Goal: Task Accomplishment & Management: Manage account settings

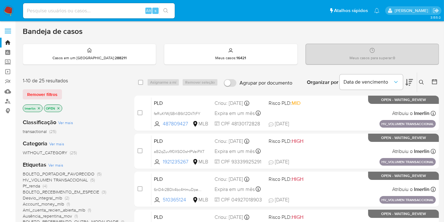
click at [38, 109] on icon "close-filter" at bounding box center [39, 108] width 4 height 4
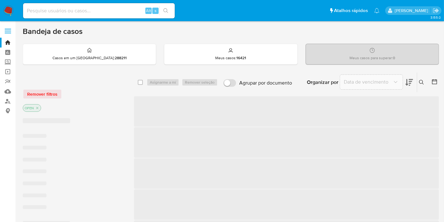
click at [435, 82] on icon at bounding box center [435, 81] width 6 height 6
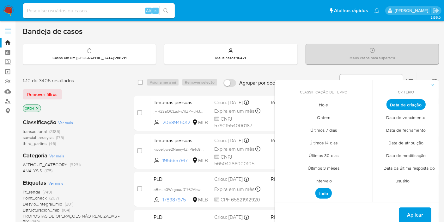
click at [328, 176] on span "Intervalo" at bounding box center [324, 180] width 30 height 13
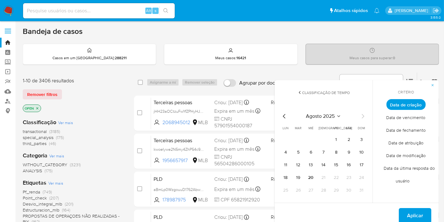
click at [285, 118] on icon "Mes anterior" at bounding box center [285, 116] width 8 height 8
click at [303, 136] on button "1" at bounding box center [298, 139] width 10 height 10
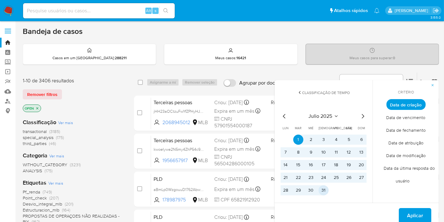
click at [323, 186] on button "31" at bounding box center [324, 190] width 10 height 10
click at [411, 210] on span "Aplicar" at bounding box center [415, 215] width 16 height 14
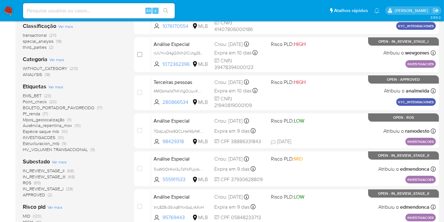
scroll to position [105, 0]
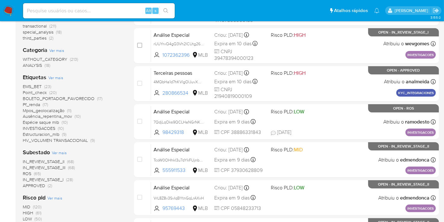
click at [69, 179] on span "(28)" at bounding box center [69, 179] width 7 height 6
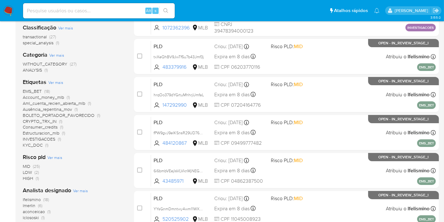
scroll to position [70, 0]
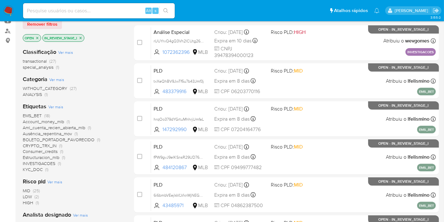
click at [51, 62] on span "(27)" at bounding box center [52, 61] width 7 height 6
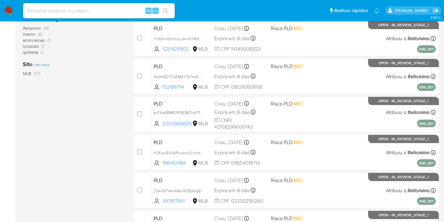
scroll to position [277, 0]
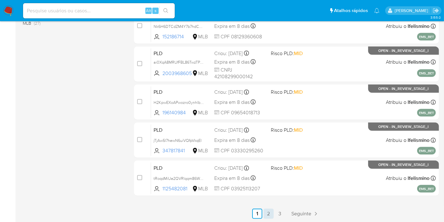
click at [270, 209] on link "2" at bounding box center [269, 213] width 10 height 10
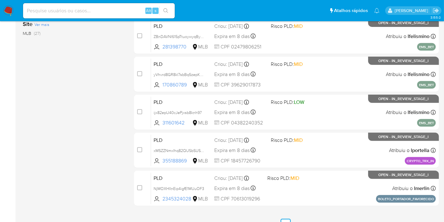
scroll to position [277, 0]
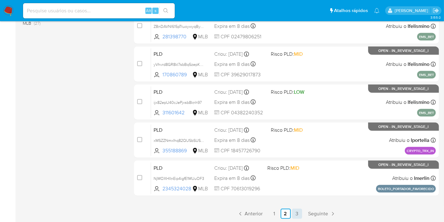
click at [296, 212] on link "3" at bounding box center [297, 213] width 10 height 10
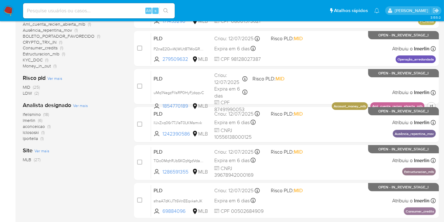
scroll to position [163, 0]
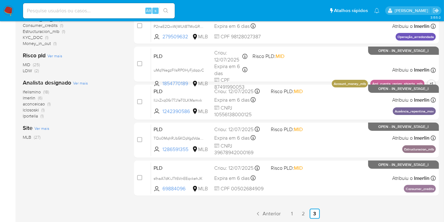
click at [81, 81] on span "Ver mais" at bounding box center [80, 83] width 15 height 6
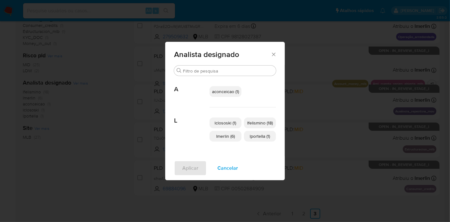
click at [227, 167] on span "Cancelar" at bounding box center [227, 168] width 21 height 14
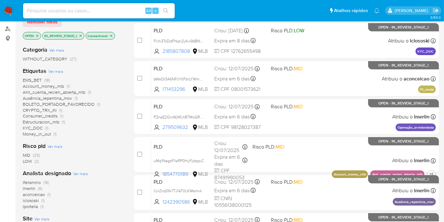
scroll to position [0, 0]
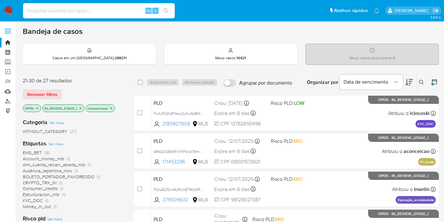
click at [126, 11] on input at bounding box center [99, 11] width 152 height 8
paste input "NjMOXHIInEip4igfE1MUuOF3"
type input "NjMOXHIInEip4igfE1MUuOF3"
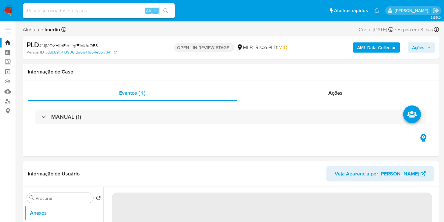
select select "10"
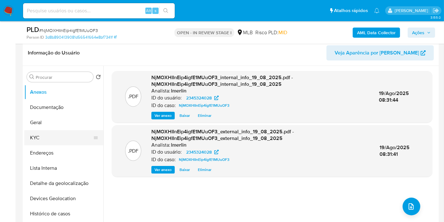
scroll to position [105, 0]
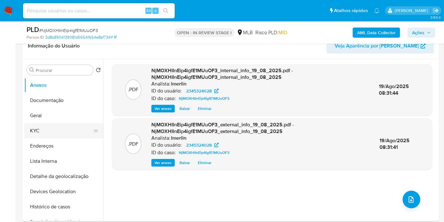
click at [70, 130] on button "KYC" at bounding box center [61, 130] width 74 height 15
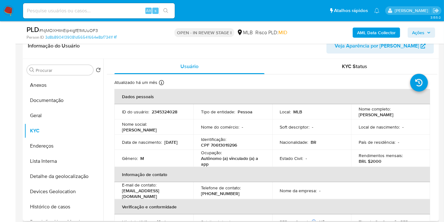
click at [158, 113] on p "2345324028" at bounding box center [165, 112] width 26 height 6
copy p "2345324028"
drag, startPoint x: 201, startPoint y: 160, endPoint x: 212, endPoint y: 165, distance: 11.5
click at [212, 165] on p "Autônomo (a) vinculado (a) a app" at bounding box center [231, 160] width 61 height 11
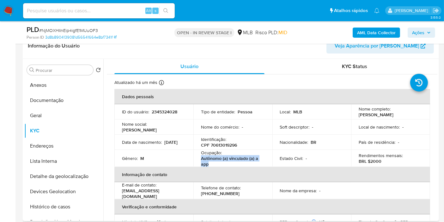
copy p "Autônomo (a) vinculado (a) a app"
click at [170, 111] on p "2345324028" at bounding box center [165, 112] width 26 height 6
copy p "2345324028"
click at [163, 111] on p "2345324028" at bounding box center [165, 112] width 26 height 6
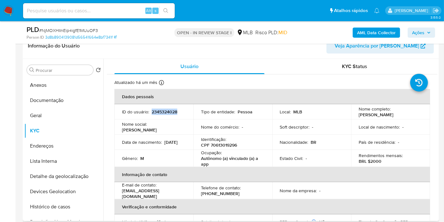
click at [163, 111] on p "2345324028" at bounding box center [165, 112] width 26 height 6
copy p "2345324028"
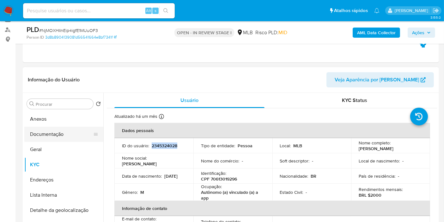
scroll to position [70, 0]
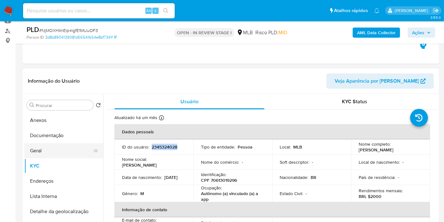
click at [64, 154] on button "Geral" at bounding box center [61, 150] width 74 height 15
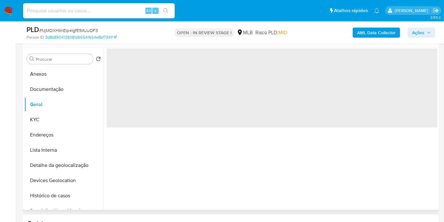
scroll to position [105, 0]
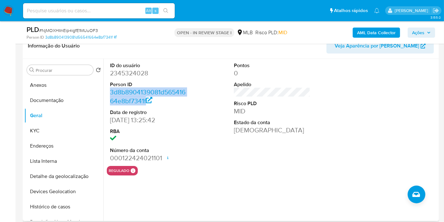
drag, startPoint x: 167, startPoint y: 101, endPoint x: 105, endPoint y: 94, distance: 63.0
click at [105, 94] on div "ID do usuário 2345324028 Person ID 3d8b8904139081d56541664e8bf7341f Data de reg…" at bounding box center [270, 140] width 334 height 162
copy link "3d8b8904139081d56541664e8bf7341f"
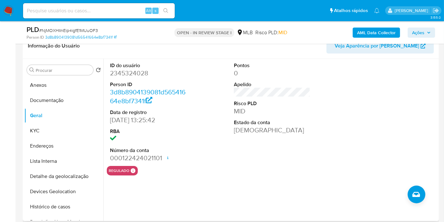
click at [429, 125] on div at bounding box center [396, 112] width 83 height 107
click at [47, 99] on button "Documentação" at bounding box center [61, 100] width 74 height 15
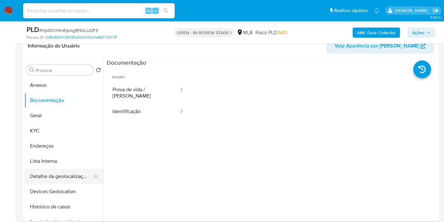
scroll to position [35, 0]
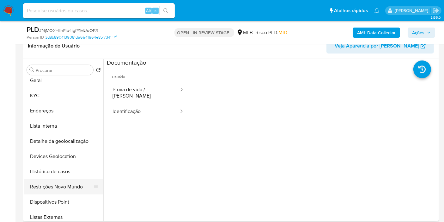
click at [64, 184] on button "Restrições Novo Mundo" at bounding box center [61, 186] width 74 height 15
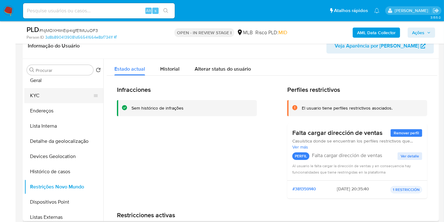
click at [54, 101] on button "KYC" at bounding box center [61, 95] width 74 height 15
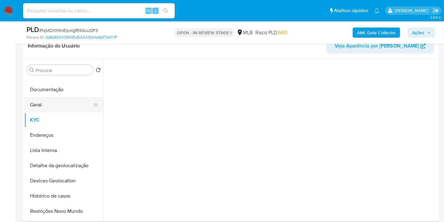
scroll to position [0, 0]
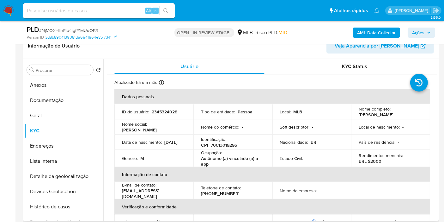
drag, startPoint x: 252, startPoint y: 193, endPoint x: 245, endPoint y: 197, distance: 7.1
click at [245, 197] on td "Telefone de contato : (92) 994863371" at bounding box center [232, 190] width 79 height 17
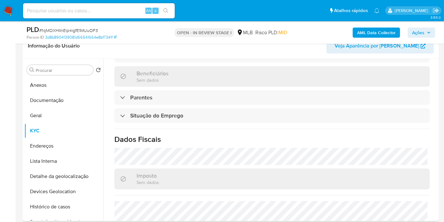
scroll to position [291, 0]
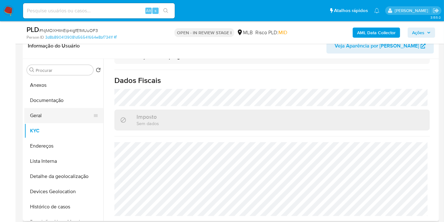
click at [61, 116] on button "Geral" at bounding box center [61, 115] width 74 height 15
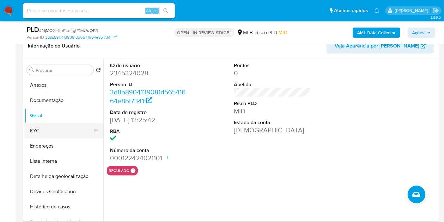
click at [62, 131] on button "KYC" at bounding box center [61, 130] width 74 height 15
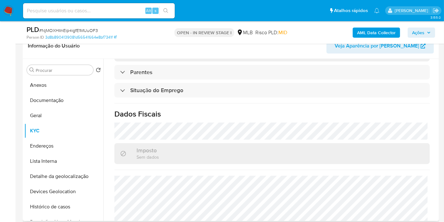
scroll to position [291, 0]
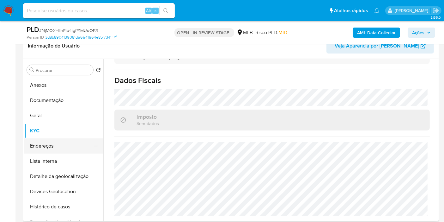
click at [84, 141] on button "Endereços" at bounding box center [61, 145] width 74 height 15
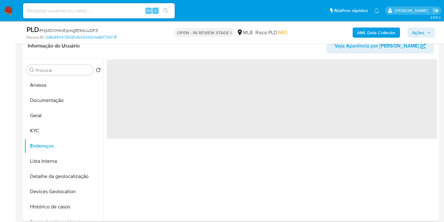
scroll to position [0, 0]
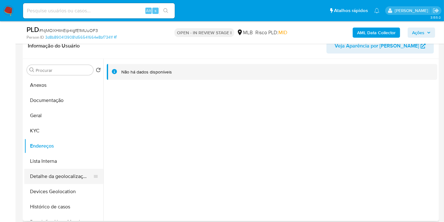
click at [55, 171] on button "Detalhe da geolocalização" at bounding box center [61, 176] width 74 height 15
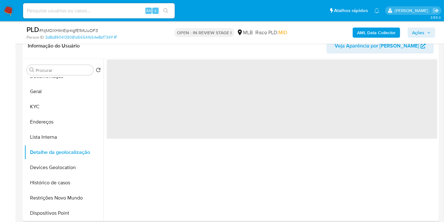
scroll to position [35, 0]
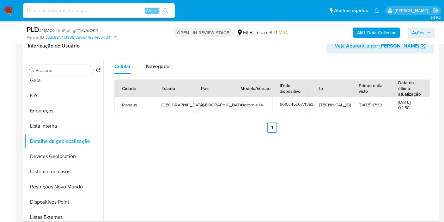
click at [135, 90] on th "Cidade" at bounding box center [134, 88] width 40 height 18
click at [148, 75] on div "Cidade Estado País Modelo/Versão ID do dispositivo Ip Primeiro dia visto Data d…" at bounding box center [272, 105] width 331 height 63
click at [162, 70] on div "Navegador" at bounding box center [158, 66] width 25 height 15
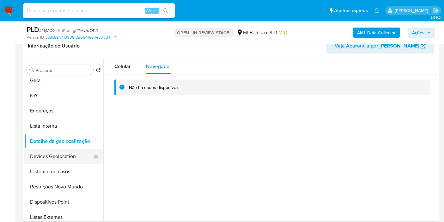
click at [62, 163] on button "Devices Geolocation" at bounding box center [61, 156] width 74 height 15
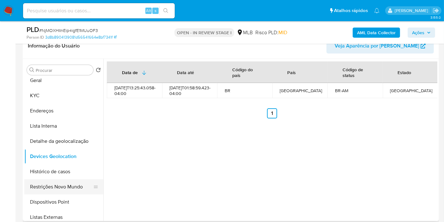
click at [51, 180] on button "Restrições Novo Mundo" at bounding box center [61, 186] width 74 height 15
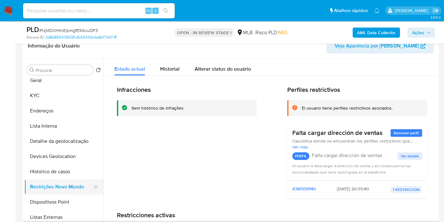
click at [74, 193] on button "Restrições Novo Mundo" at bounding box center [61, 186] width 74 height 15
click at [74, 195] on button "Dispositivos Point" at bounding box center [61, 201] width 74 height 15
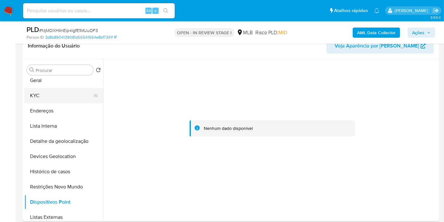
click at [66, 99] on button "KYC" at bounding box center [61, 95] width 74 height 15
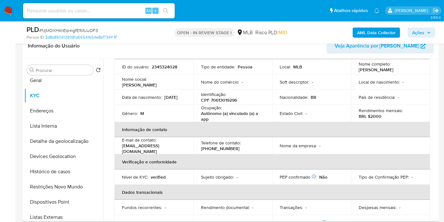
scroll to position [0, 0]
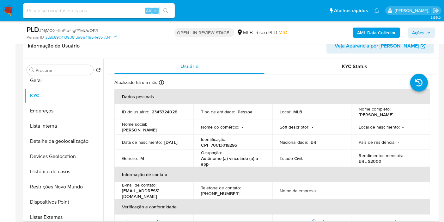
click at [222, 144] on p "CPF 70613019296" at bounding box center [219, 145] width 36 height 6
copy p "70613019296"
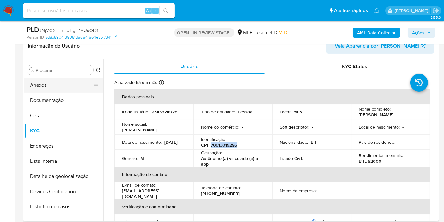
click at [55, 86] on button "Anexos" at bounding box center [61, 84] width 74 height 15
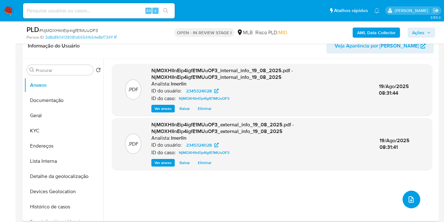
click at [410, 204] on button "upload-file" at bounding box center [412, 199] width 18 height 18
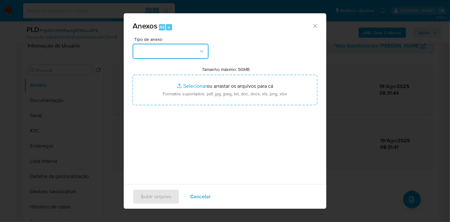
click at [160, 56] on button "button" at bounding box center [170, 51] width 76 height 15
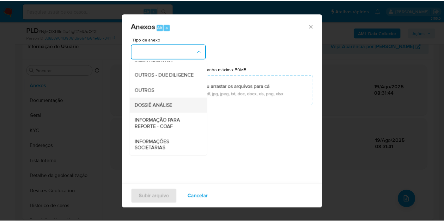
scroll to position [97, 0]
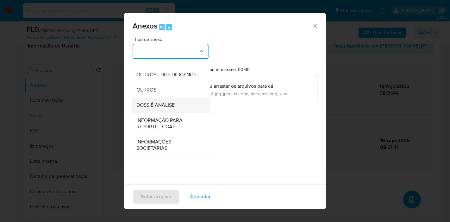
click at [169, 108] on span "DOSSIÊ ANÁLISE" at bounding box center [155, 105] width 38 height 6
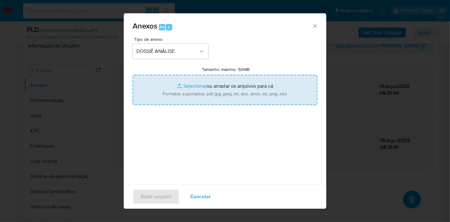
click at [191, 94] on input "Tamanho máximo: 50MB Selecionar arquivos" at bounding box center [224, 90] width 185 height 30
type input "C:\fakepath\SAR - XXX - CPF 70613019296 - VICTOR ALEXSANDRO DA COSTA MENEZES.pdf"
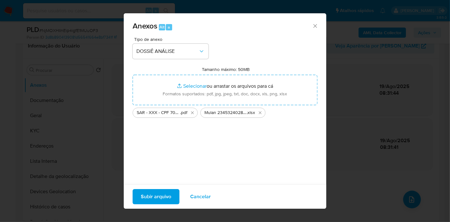
click at [164, 191] on span "Subir arquivo" at bounding box center [156, 196] width 30 height 14
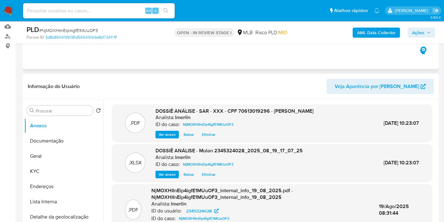
scroll to position [0, 0]
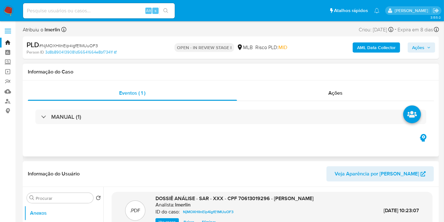
click at [341, 83] on div "Eventos ( 1 ) Ações MANUAL (1)" at bounding box center [231, 118] width 416 height 76
click at [341, 90] on span "Ações" at bounding box center [335, 92] width 14 height 7
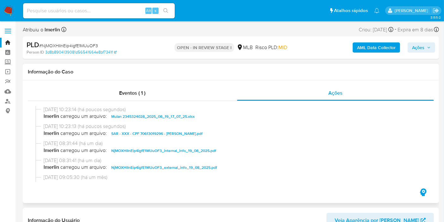
drag, startPoint x: 222, startPoint y: 211, endPoint x: 288, endPoint y: 161, distance: 83.1
click at [222, 211] on div "Informação do Usuário Veja Aparência por Pessoa" at bounding box center [231, 220] width 416 height 26
click at [424, 44] on span "Ações" at bounding box center [418, 47] width 12 height 10
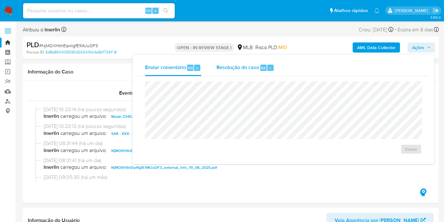
click at [246, 66] on span "Resolução do caso" at bounding box center [238, 67] width 43 height 7
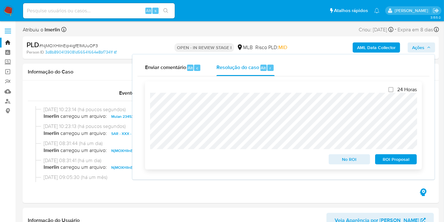
click at [392, 158] on span "ROI Proposal" at bounding box center [396, 159] width 33 height 9
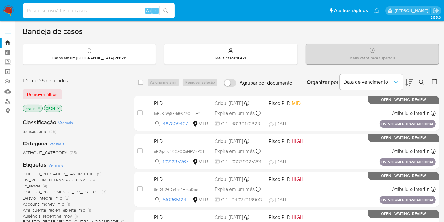
click at [89, 13] on input at bounding box center [99, 11] width 152 height 8
paste input "637c1b53291a67d6ea59642c58494c43"
type input "637c1b53291a67d6ea59642c58494c43"
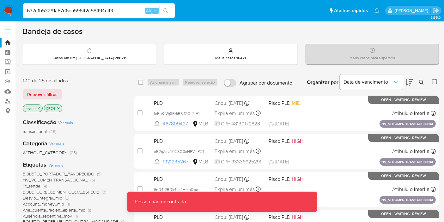
click at [10, 28] on label at bounding box center [8, 30] width 16 height 13
click at [0, 0] on input "checkbox" at bounding box center [0, 0] width 0 height 0
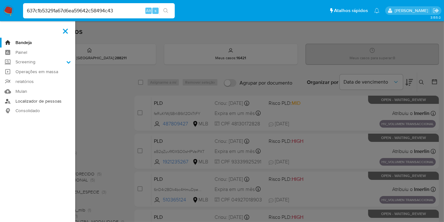
click at [45, 102] on link "Localizador de pessoas" at bounding box center [37, 101] width 75 height 10
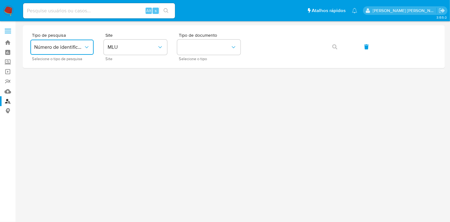
click at [69, 53] on button "Número de identificação" at bounding box center [61, 47] width 63 height 15
click at [79, 64] on span "Número de identificação" at bounding box center [60, 67] width 52 height 13
click at [146, 49] on button "site_id" at bounding box center [135, 47] width 63 height 15
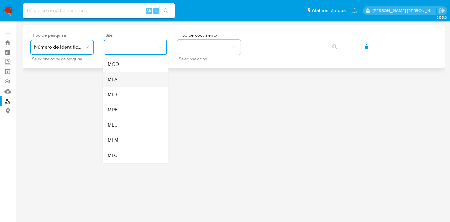
click at [143, 81] on div "MLA" at bounding box center [133, 79] width 52 height 15
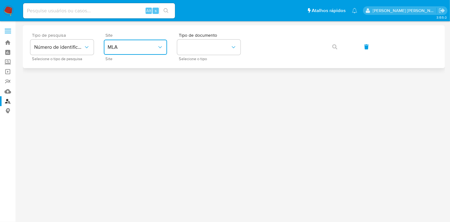
click at [153, 53] on button "MLA" at bounding box center [135, 47] width 63 height 15
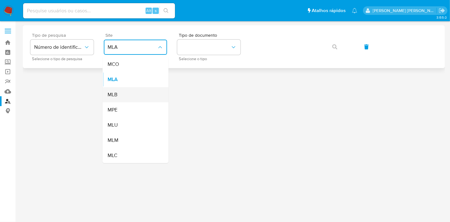
click at [144, 90] on div "MLB" at bounding box center [133, 94] width 52 height 15
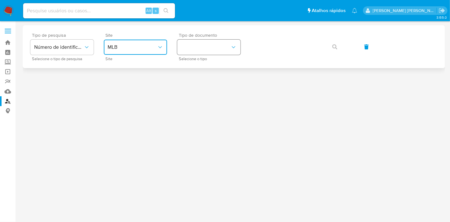
click at [198, 47] on button "identificationType" at bounding box center [208, 47] width 63 height 15
click at [121, 9] on input at bounding box center [99, 11] width 152 height 8
paste input "637c1b53291a67d6ea59642c58494c43"
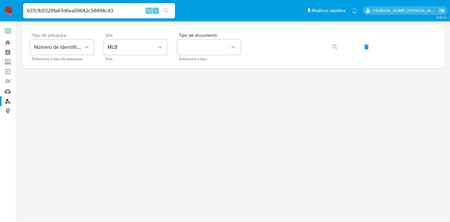
type input "637c1b53291a67d6ea59642c58494c43"
click at [211, 48] on button "identificationType" at bounding box center [208, 47] width 63 height 15
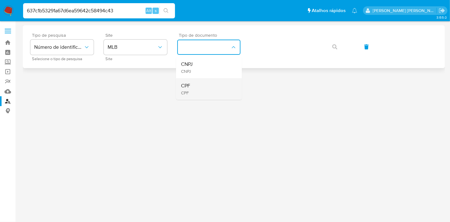
click at [210, 84] on div "CPF CPF" at bounding box center [207, 88] width 52 height 21
click at [75, 44] on span "Número de identificação" at bounding box center [58, 47] width 49 height 6
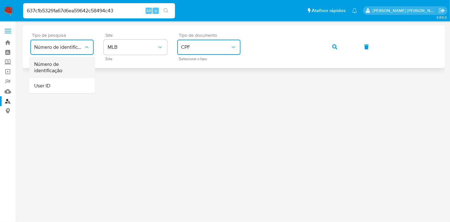
click at [71, 62] on span "Número de identificação" at bounding box center [60, 67] width 52 height 13
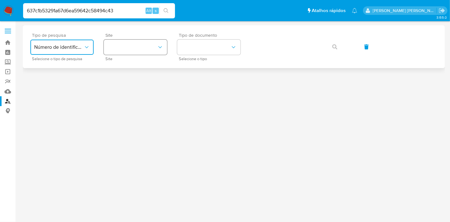
click at [124, 46] on button "site_id" at bounding box center [135, 47] width 63 height 15
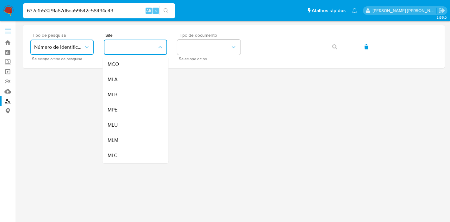
click at [147, 93] on div "MLB" at bounding box center [133, 94] width 52 height 15
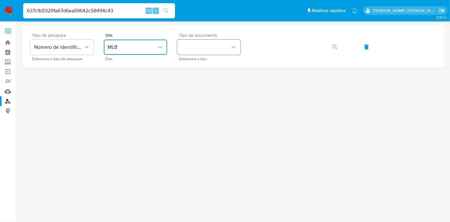
click at [221, 43] on button "identificationType" at bounding box center [208, 47] width 63 height 15
click at [217, 84] on div "CPF CPF" at bounding box center [207, 88] width 52 height 21
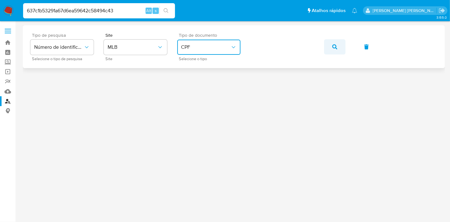
click at [331, 42] on button "button" at bounding box center [334, 46] width 21 height 15
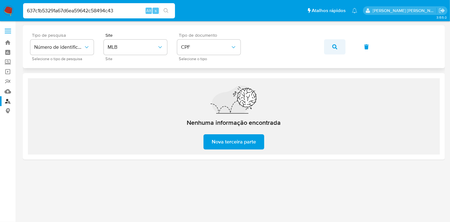
click at [336, 46] on icon "button" at bounding box center [334, 46] width 5 height 5
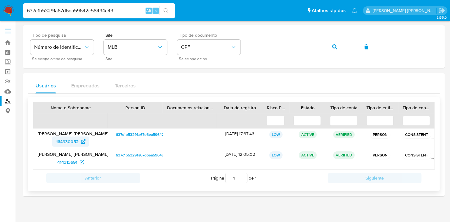
click at [61, 139] on span "164930052" at bounding box center [67, 141] width 22 height 10
click at [69, 160] on span "414313691" at bounding box center [67, 162] width 20 height 10
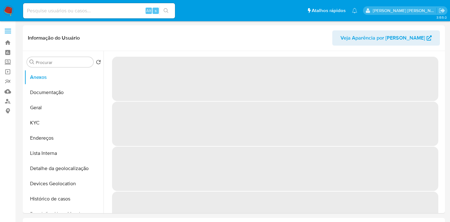
select select "10"
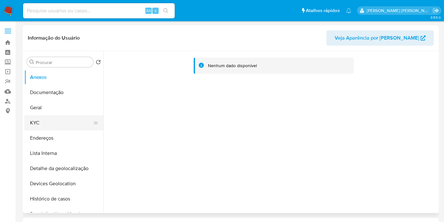
click at [48, 121] on button "KYC" at bounding box center [61, 122] width 74 height 15
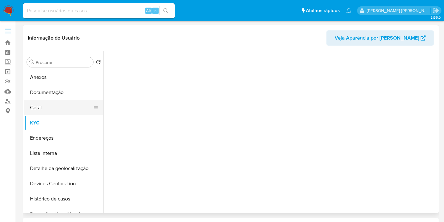
click at [46, 112] on button "Geral" at bounding box center [61, 107] width 74 height 15
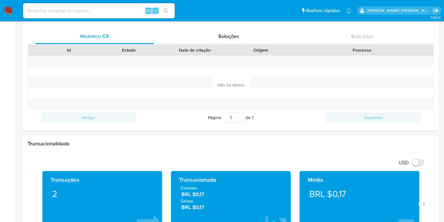
scroll to position [281, 0]
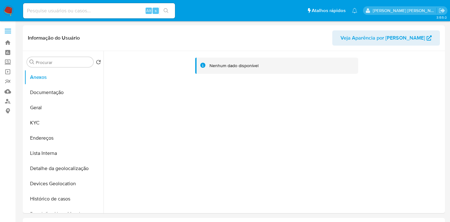
select select "10"
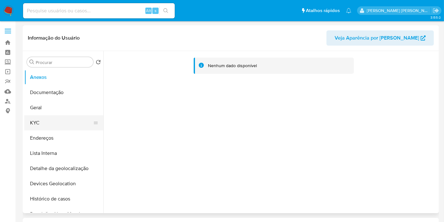
click at [51, 117] on button "KYC" at bounding box center [61, 122] width 74 height 15
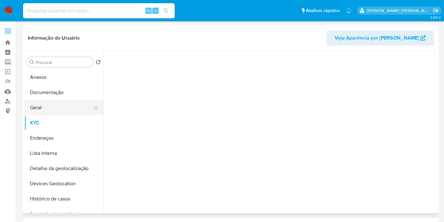
click at [52, 114] on button "Geral" at bounding box center [61, 107] width 74 height 15
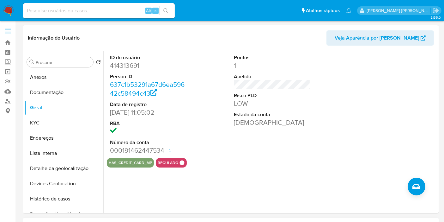
scroll to position [211, 0]
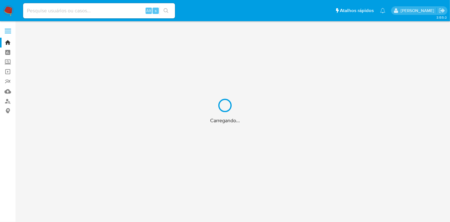
click at [72, 10] on div "Carregando..." at bounding box center [225, 111] width 450 height 222
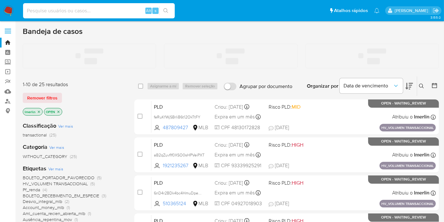
click at [86, 9] on input at bounding box center [99, 11] width 152 height 8
paste input "637c1b53291a67d6ea59642c58494c43"
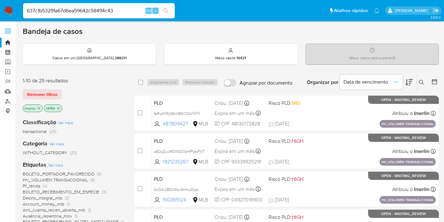
type input "637c1b53291a67d6ea59642c58494c43"
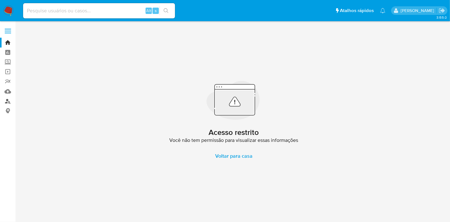
click at [9, 102] on link "Localizador de pessoas" at bounding box center [37, 101] width 75 height 10
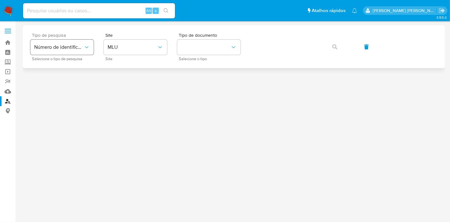
click at [77, 48] on span "Número de identificação" at bounding box center [58, 47] width 49 height 6
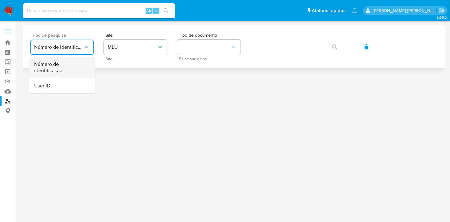
click at [68, 67] on span "Número de identificação" at bounding box center [60, 67] width 52 height 13
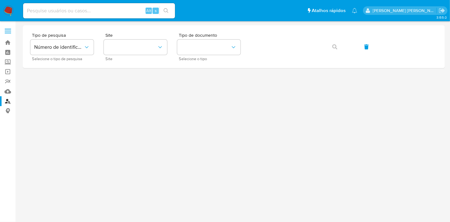
click at [48, 13] on input at bounding box center [99, 11] width 152 height 8
paste input "637c1b53291a67d6ea59642c58494c43"
type input "637c1b53291a67d6ea59642c58494c43"
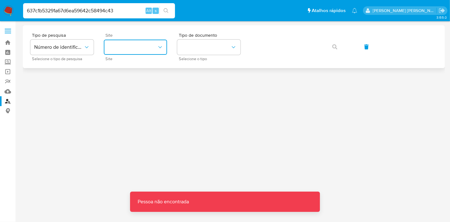
click at [139, 50] on button "site_id" at bounding box center [135, 47] width 63 height 15
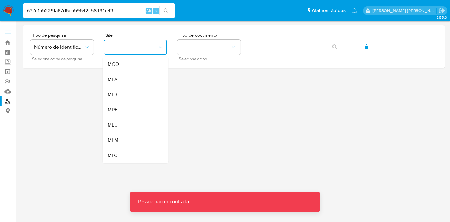
drag, startPoint x: 142, startPoint y: 92, endPoint x: 168, endPoint y: 75, distance: 31.6
click at [141, 92] on div "MLB" at bounding box center [133, 94] width 52 height 15
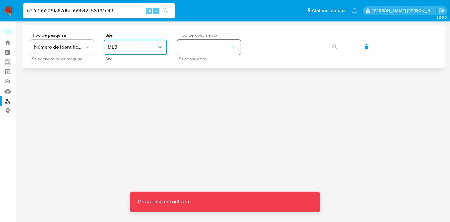
click at [209, 49] on button "identificationType" at bounding box center [208, 47] width 63 height 15
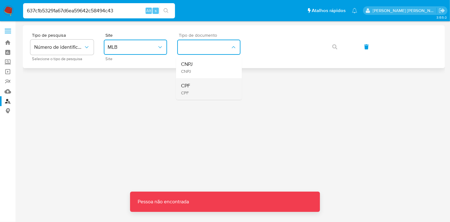
click at [208, 91] on div "CPF CPF" at bounding box center [207, 88] width 52 height 21
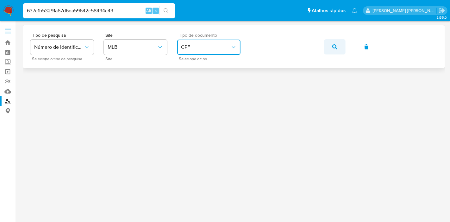
click at [327, 49] on button "button" at bounding box center [334, 46] width 21 height 15
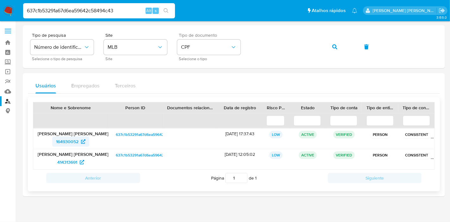
click at [63, 137] on span "164930052" at bounding box center [67, 141] width 22 height 10
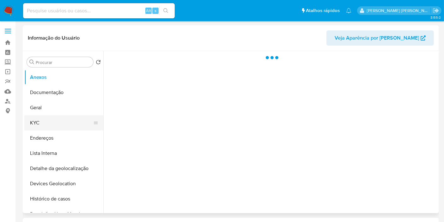
click at [62, 126] on button "KYC" at bounding box center [61, 122] width 74 height 15
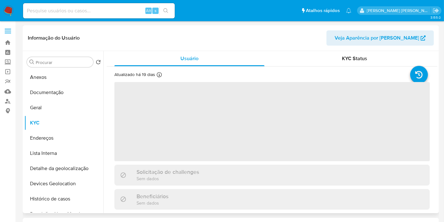
select select "10"
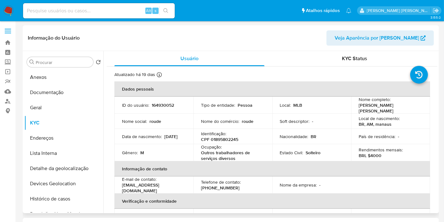
click at [127, 9] on input at bounding box center [99, 11] width 152 height 8
paste input "029518a5c19c99dc08cdff704045205f"
type input "029518a5c19c99dc08cdff704045205f"
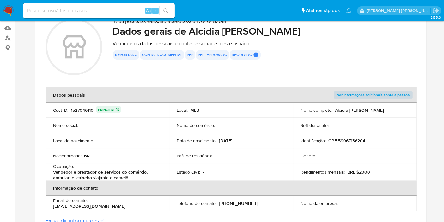
scroll to position [70, 0]
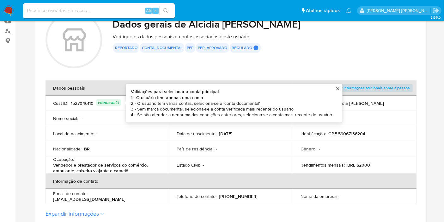
click at [89, 103] on div "1527046110 PRINCIPAL Validações para selecionar a conta principal 1 - O usuário…" at bounding box center [96, 103] width 50 height 9
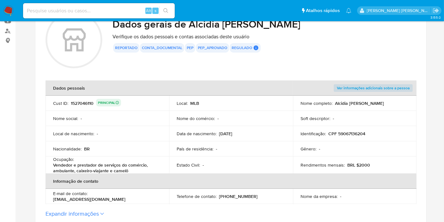
click at [89, 103] on div "1527046110 PRINCIPAL" at bounding box center [96, 103] width 50 height 9
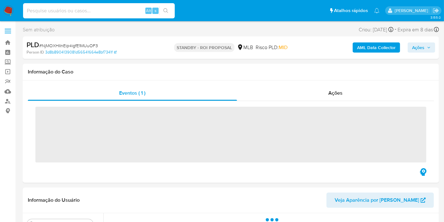
click at [115, 12] on input at bounding box center [99, 11] width 152 height 8
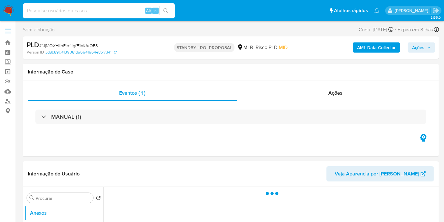
paste input "P2naE2QwWjWUt8TMoGR03KpQ"
type input "P2naE2QwWjWUt8TMoGR03KpQ"
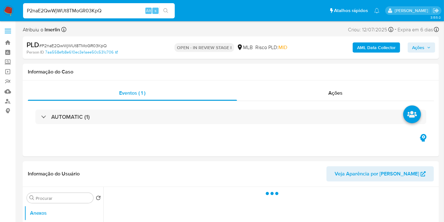
select select "10"
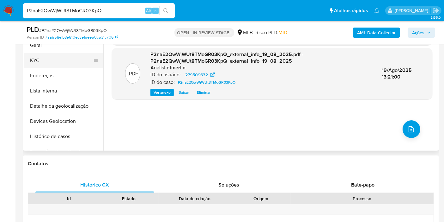
click at [55, 63] on button "KYC" at bounding box center [61, 60] width 74 height 15
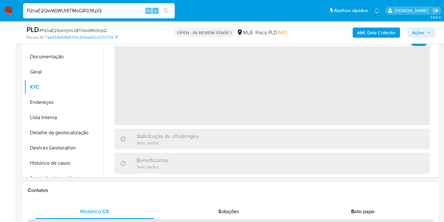
scroll to position [105, 0]
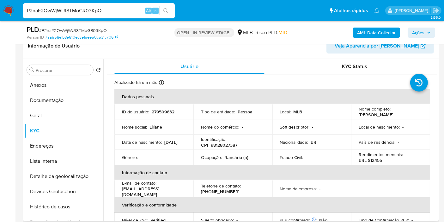
click at [224, 145] on p "CPF 98128027387" at bounding box center [219, 145] width 36 height 6
copy p "98128027387"
click at [58, 206] on button "Histórico de casos" at bounding box center [61, 206] width 74 height 15
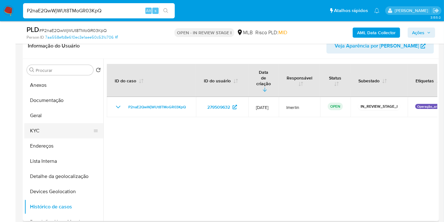
click at [67, 127] on button "KYC" at bounding box center [61, 130] width 74 height 15
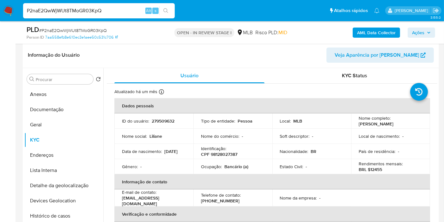
scroll to position [140, 0]
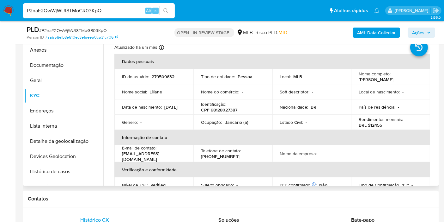
click at [375, 123] on p "BRL $12455" at bounding box center [370, 125] width 23 height 6
copy p "12455"
drag, startPoint x: 59, startPoint y: 63, endPoint x: 119, endPoint y: 125, distance: 85.6
click at [59, 63] on button "Documentação" at bounding box center [63, 65] width 79 height 15
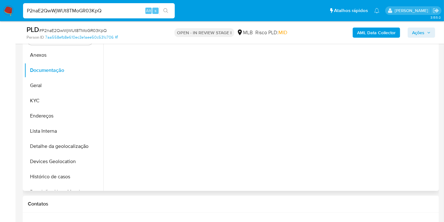
scroll to position [105, 0]
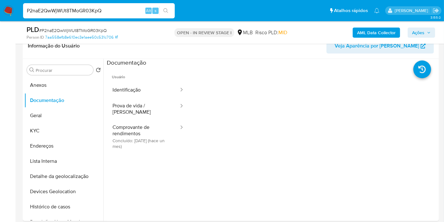
click at [144, 105] on button "Prova de vida / Selfie" at bounding box center [143, 108] width 73 height 21
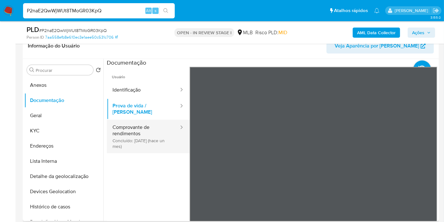
click at [152, 139] on button "Comprovante de rendimentos Concluído: 16/07/2025 (hace un mes)" at bounding box center [143, 137] width 73 height 34
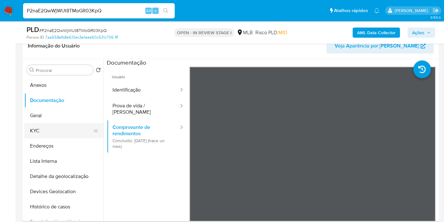
click at [64, 128] on button "KYC" at bounding box center [61, 130] width 74 height 15
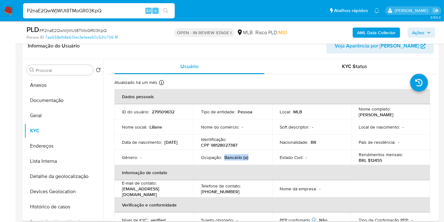
drag, startPoint x: 247, startPoint y: 156, endPoint x: 224, endPoint y: 157, distance: 23.4
click at [224, 157] on div "Ocupação : Bancário (a)" at bounding box center [233, 157] width 64 height 6
copy p "Bancário (a)"
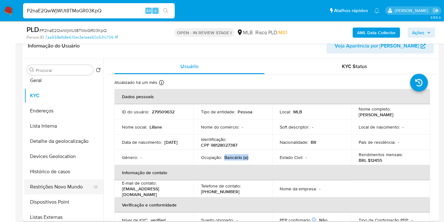
click at [61, 189] on button "Restrições Novo Mundo" at bounding box center [61, 186] width 74 height 15
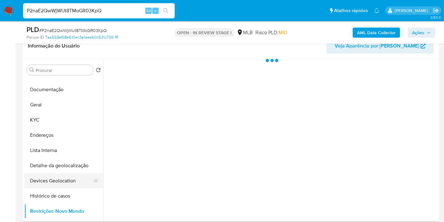
scroll to position [0, 0]
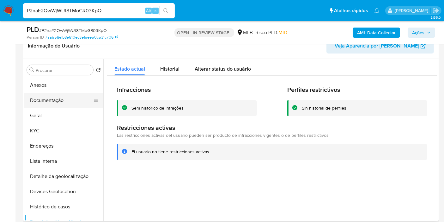
click at [73, 100] on button "Documentação" at bounding box center [61, 100] width 74 height 15
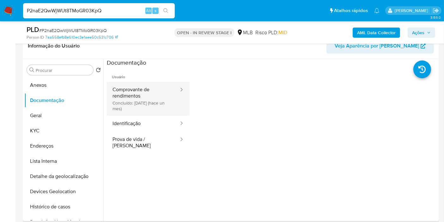
click at [138, 92] on button "Comprovante de rendimentos Concluído: 16/07/2025 (hace un mes)" at bounding box center [143, 99] width 73 height 34
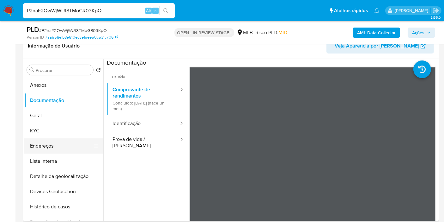
click at [65, 143] on button "Endereços" at bounding box center [61, 145] width 74 height 15
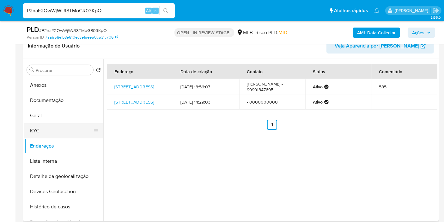
click at [64, 124] on button "KYC" at bounding box center [61, 130] width 74 height 15
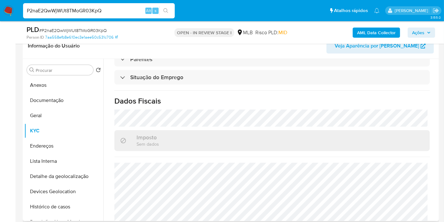
scroll to position [287, 0]
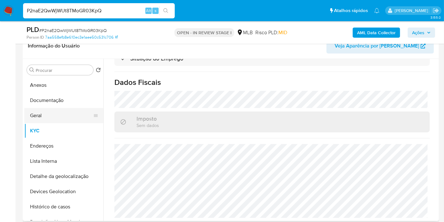
click at [72, 115] on button "Geral" at bounding box center [61, 115] width 74 height 15
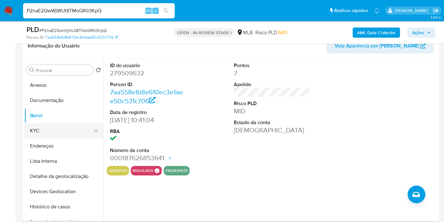
click at [60, 131] on button "KYC" at bounding box center [61, 130] width 74 height 15
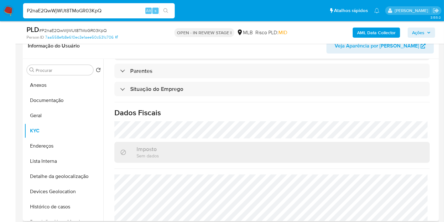
scroll to position [287, 0]
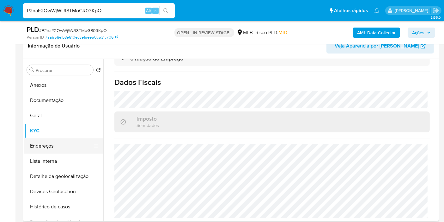
click at [65, 147] on button "Endereços" at bounding box center [61, 145] width 74 height 15
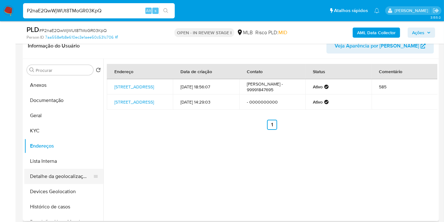
click at [66, 180] on button "Detalhe da geolocalização" at bounding box center [61, 176] width 74 height 15
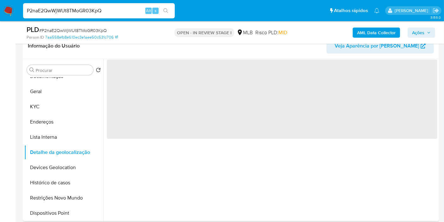
scroll to position [35, 0]
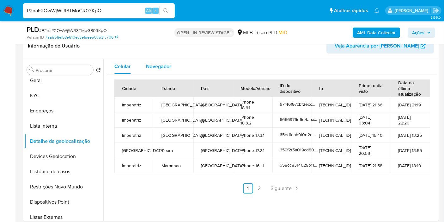
click at [172, 62] on button "Navegador" at bounding box center [158, 66] width 40 height 15
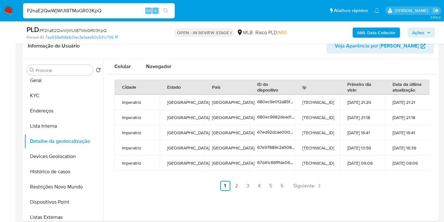
type button "1"
click at [170, 63] on span "Navegador" at bounding box center [158, 66] width 25 height 7
click at [75, 151] on button "Devices Geolocation" at bounding box center [61, 156] width 74 height 15
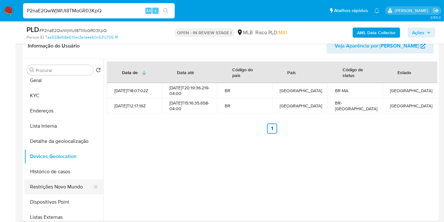
click at [54, 190] on button "Restrições Novo Mundo" at bounding box center [61, 186] width 74 height 15
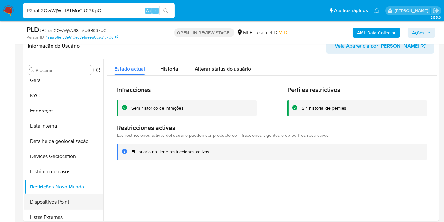
click at [68, 202] on button "Dispositivos Point" at bounding box center [61, 201] width 74 height 15
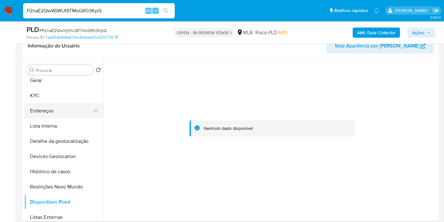
click at [55, 109] on button "Endereços" at bounding box center [61, 110] width 74 height 15
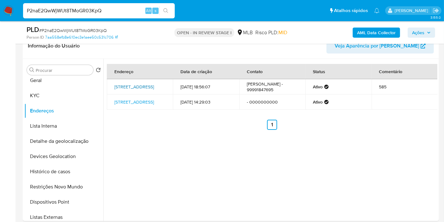
click at [142, 83] on link "Avenida Industrial 585, Imperatriz, Maranhão, 65919230, Brasil 585" at bounding box center [134, 86] width 40 height 6
click at [41, 94] on button "KYC" at bounding box center [61, 95] width 74 height 15
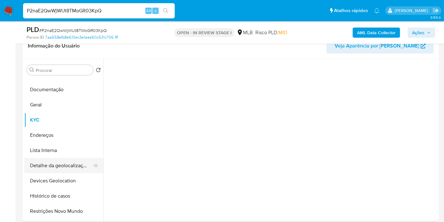
scroll to position [0, 0]
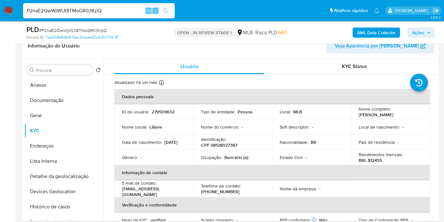
click at [217, 146] on p "CPF 98128027387" at bounding box center [219, 145] width 36 height 6
copy p "98128027387"
click at [258, 130] on td "Nome do comércio : -" at bounding box center [232, 126] width 79 height 15
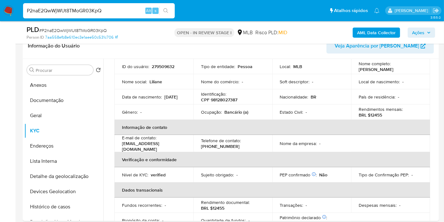
scroll to position [41, 0]
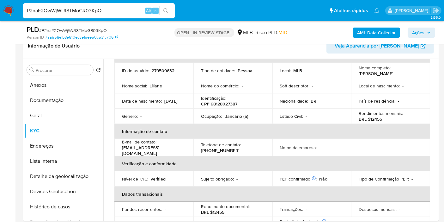
click at [218, 101] on p "CPF 98128027387" at bounding box center [219, 104] width 36 height 6
copy p "98128027387"
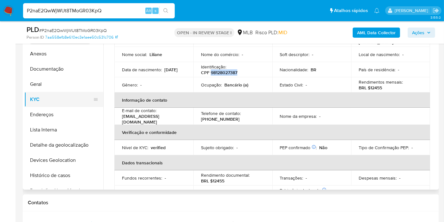
scroll to position [105, 0]
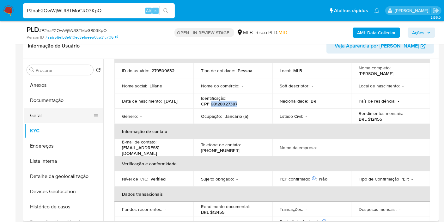
click at [36, 116] on button "Geral" at bounding box center [61, 115] width 74 height 15
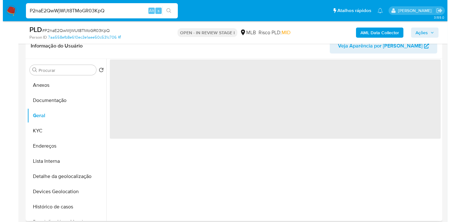
scroll to position [0, 0]
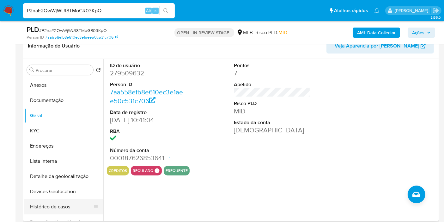
click at [66, 208] on button "Histórico de casos" at bounding box center [61, 206] width 74 height 15
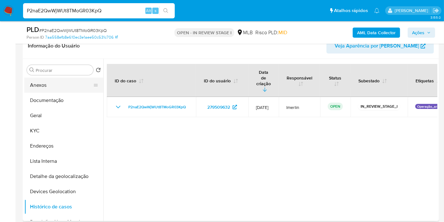
click at [75, 80] on button "Anexos" at bounding box center [61, 84] width 74 height 15
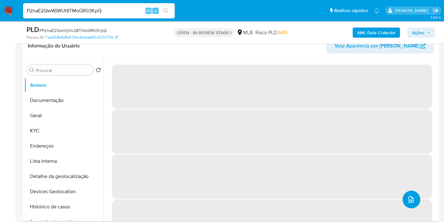
click at [412, 199] on icon "upload-file" at bounding box center [412, 199] width 8 height 8
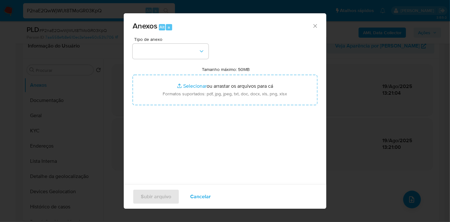
click at [191, 41] on div "Tipo de anexo" at bounding box center [170, 48] width 76 height 22
click at [191, 64] on div "Tipo de anexo Tamanho máximo: 50MB Selecionar arquivos Selecionar ou arrastar o…" at bounding box center [224, 111] width 185 height 149
click at [187, 51] on button "button" at bounding box center [170, 51] width 76 height 15
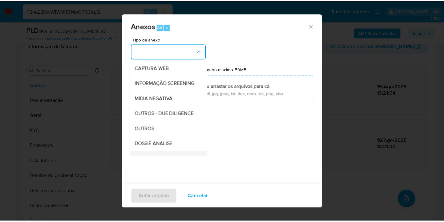
scroll to position [97, 0]
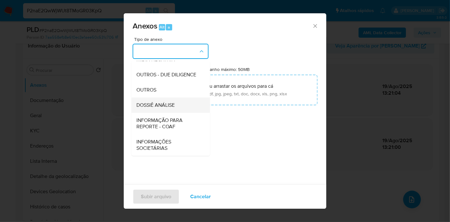
click at [176, 111] on div "DOSSIÊ ANÁLISE" at bounding box center [168, 104] width 64 height 15
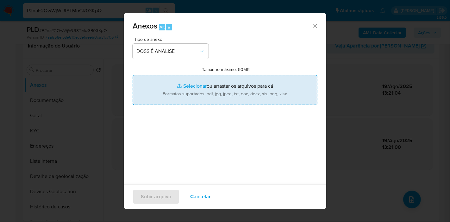
click at [211, 89] on input "Tamanho máximo: 50MB Selecionar arquivos" at bounding box center [224, 90] width 185 height 30
type input "C:\fakepath\SAR - XXXX - CPF 98128027387 - LILIANE LIMA DA SILVA.pdf"
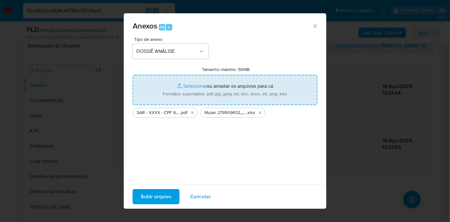
click at [160, 194] on span "Subir arquivo" at bounding box center [156, 196] width 30 height 14
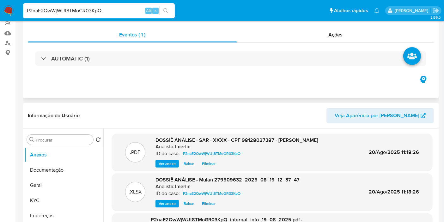
scroll to position [0, 0]
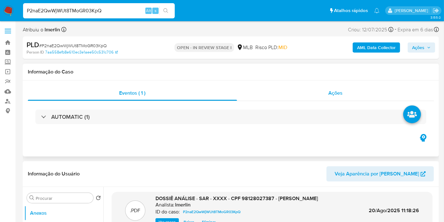
click at [367, 94] on div "Ações" at bounding box center [335, 92] width 197 height 15
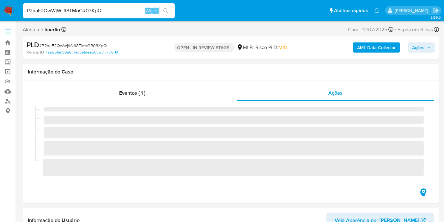
click at [426, 49] on span "Ações" at bounding box center [421, 47] width 19 height 9
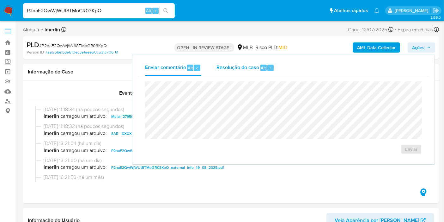
click at [248, 70] on span "Resolução do caso" at bounding box center [238, 67] width 43 height 7
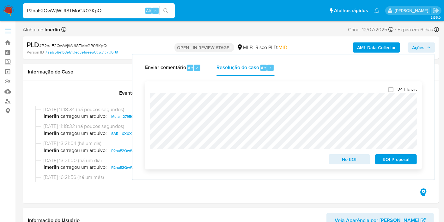
click at [393, 160] on span "ROI Proposal" at bounding box center [396, 159] width 33 height 9
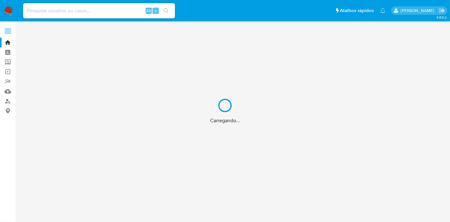
click at [95, 12] on div "Carregando..." at bounding box center [225, 111] width 450 height 222
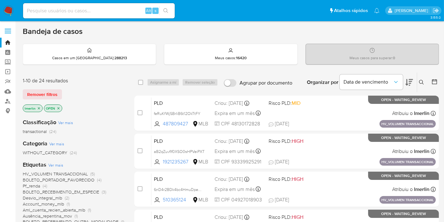
click at [107, 10] on input at bounding box center [99, 11] width 152 height 8
paste input "6473127"
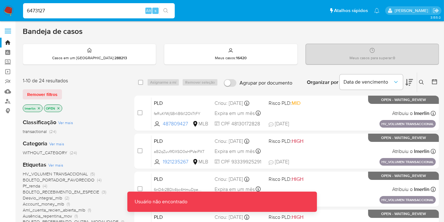
click at [107, 10] on input "6473127" at bounding box center [99, 11] width 152 height 8
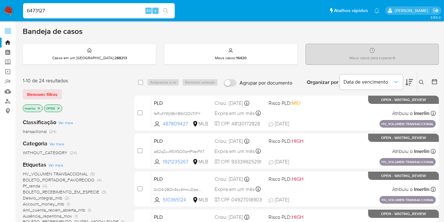
type input "6473127"
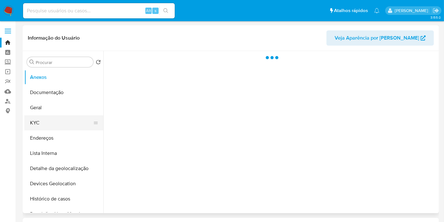
click at [63, 127] on button "KYC" at bounding box center [61, 122] width 74 height 15
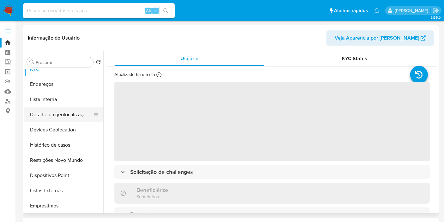
select select "10"
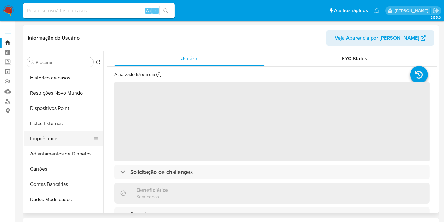
scroll to position [140, 0]
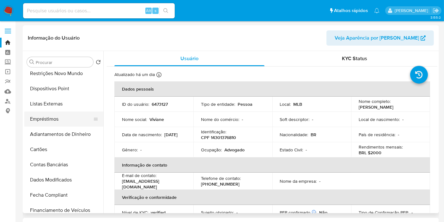
click at [66, 115] on button "Empréstimos" at bounding box center [61, 118] width 74 height 15
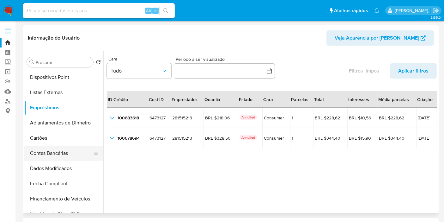
scroll to position [211, 0]
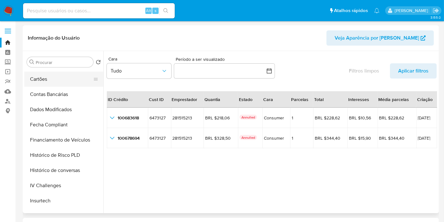
click at [65, 79] on button "Cartões" at bounding box center [61, 78] width 74 height 15
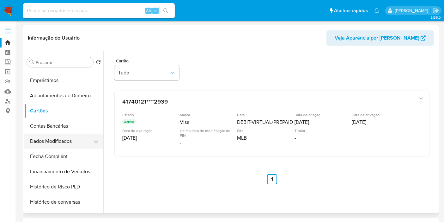
scroll to position [177, 0]
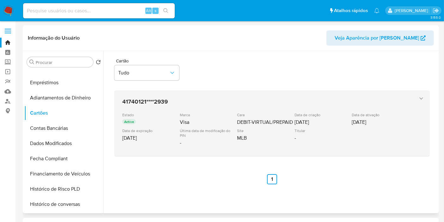
click at [243, 105] on div "41740121****2939 Estado Active Marca Visa Cara DEBIT-VIRTUAL/PREPAID Data de cr…" at bounding box center [266, 123] width 292 height 56
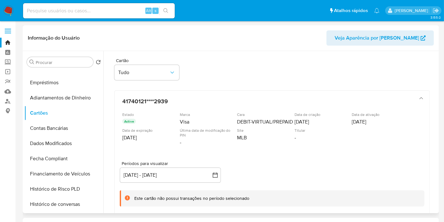
scroll to position [0, 0]
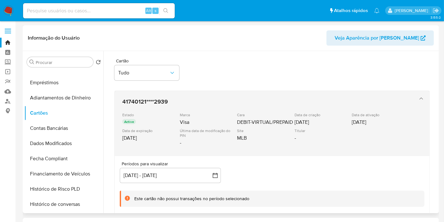
drag, startPoint x: 348, startPoint y: 125, endPoint x: 380, endPoint y: 123, distance: 31.3
click at [380, 123] on div "Estado Active Marca Visa Cara DEBIT-VIRTUAL/PREPAID Data de criação 30/07/2024 …" at bounding box center [265, 130] width 287 height 36
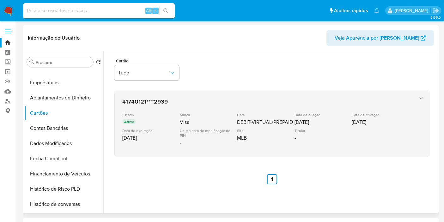
drag, startPoint x: 157, startPoint y: 99, endPoint x: 176, endPoint y: 100, distance: 19.3
click at [176, 100] on h3 "41740121****2939" at bounding box center [265, 101] width 287 height 6
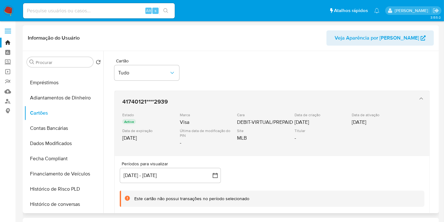
drag, startPoint x: 173, startPoint y: 101, endPoint x: 121, endPoint y: 101, distance: 52.2
click at [121, 101] on div "41740121****2939 Estado Active Marca Visa Cara DEBIT-VIRTUAL/PREPAID Data de cr…" at bounding box center [266, 123] width 292 height 56
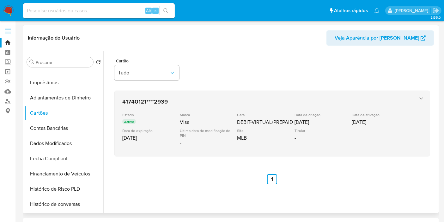
click at [136, 100] on h3 "41740121****2939" at bounding box center [265, 101] width 287 height 6
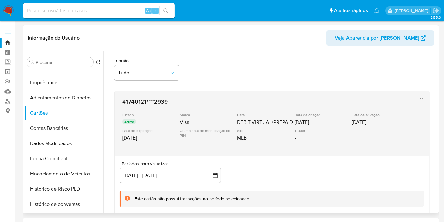
drag, startPoint x: 118, startPoint y: 96, endPoint x: 199, endPoint y: 107, distance: 81.0
click at [199, 107] on div "41740121****2939 Estado Active Marca Visa Cara DEBIT-VIRTUAL/PREPAID Data de cr…" at bounding box center [272, 123] width 315 height 65
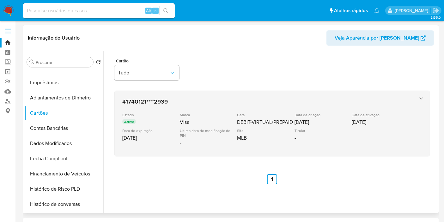
click at [168, 95] on div "41740121****2939 Estado Active Marca Visa Cara DEBIT-VIRTUAL/PREPAID Data de cr…" at bounding box center [266, 123] width 292 height 56
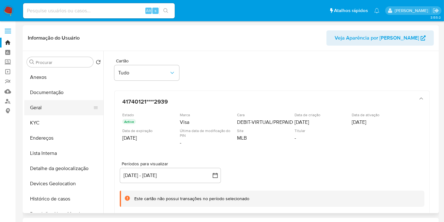
click at [53, 107] on button "Geral" at bounding box center [61, 107] width 74 height 15
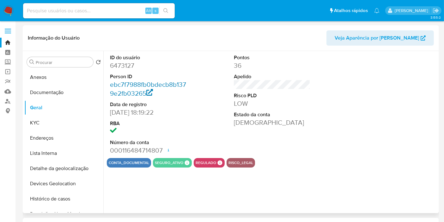
click at [130, 88] on link "ebc7f7988fb0bdecb8b1379e2fb03265" at bounding box center [148, 89] width 76 height 18
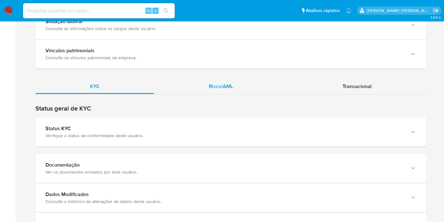
scroll to position [513, 0]
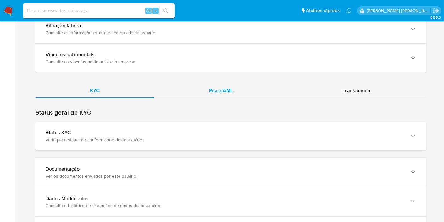
click at [231, 90] on span "Risco/AML" at bounding box center [221, 90] width 24 height 7
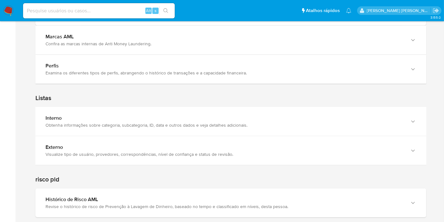
scroll to position [562, 0]
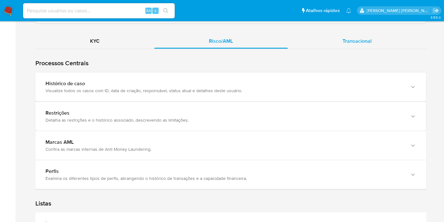
click at [347, 46] on div "Transacional" at bounding box center [357, 41] width 138 height 15
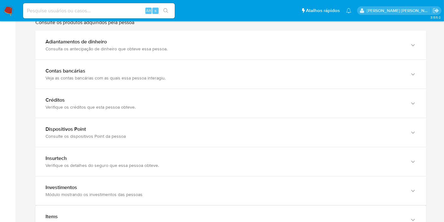
scroll to position [737, 0]
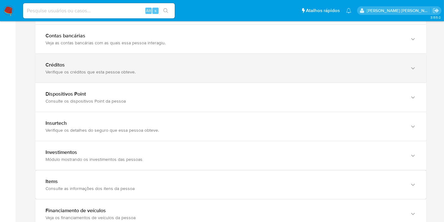
click at [126, 65] on div "Créditos" at bounding box center [225, 65] width 358 height 6
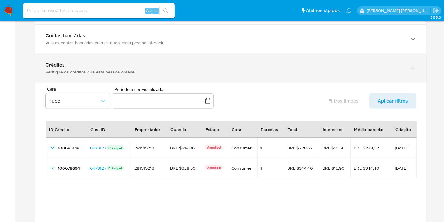
click at [126, 65] on div "Créditos" at bounding box center [225, 65] width 358 height 6
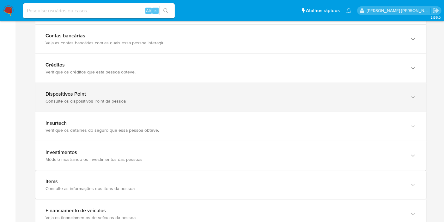
click at [132, 94] on div "Dispositivos Point" at bounding box center [225, 94] width 358 height 6
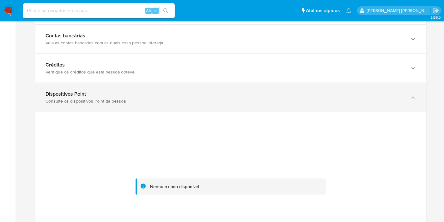
click at [132, 94] on div "Dispositivos Point" at bounding box center [225, 94] width 358 height 6
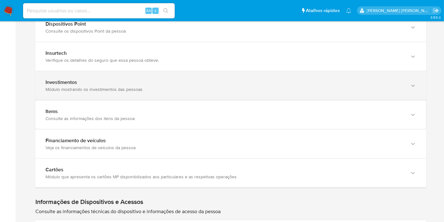
scroll to position [807, 0]
click at [145, 90] on div "Investimentos Módulo mostrando os investimentos das pessoas" at bounding box center [230, 85] width 391 height 29
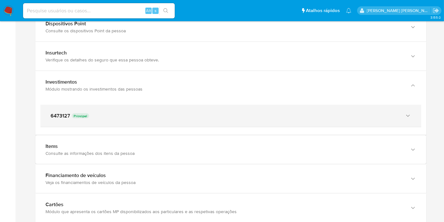
click at [71, 115] on div "6473127 Principal" at bounding box center [225, 116] width 348 height 6
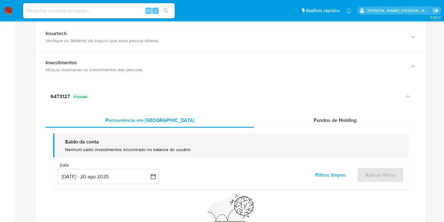
scroll to position [843, 0]
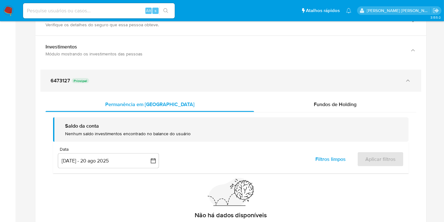
click at [134, 80] on div "6473127 Principal" at bounding box center [225, 80] width 348 height 6
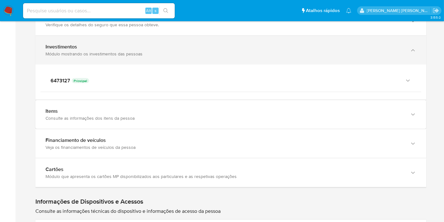
click at [115, 57] on div "Investimentos Módulo mostrando os investimentos das pessoas" at bounding box center [230, 50] width 391 height 29
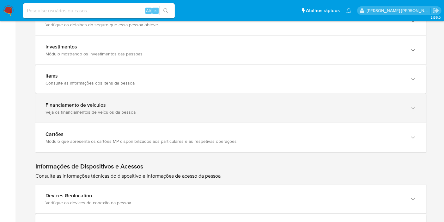
click at [108, 109] on div "Veja os financiamentos de veículos da pessoa" at bounding box center [225, 112] width 358 height 6
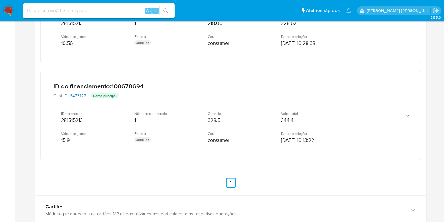
scroll to position [1018, 0]
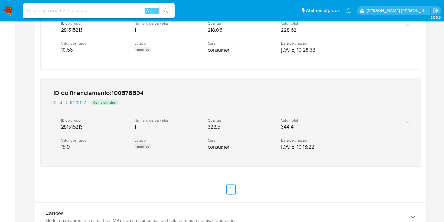
click at [233, 145] on div "Cara consumer" at bounding box center [239, 144] width 63 height 12
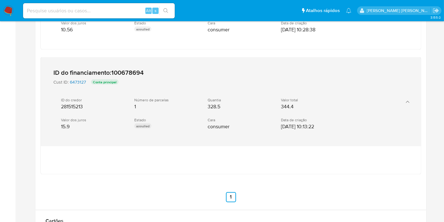
scroll to position [1053, 0]
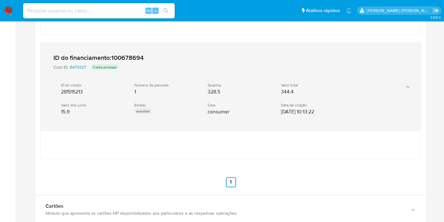
click at [252, 91] on div "Quantia 328.5" at bounding box center [239, 89] width 63 height 12
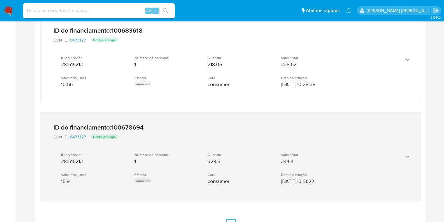
scroll to position [983, 0]
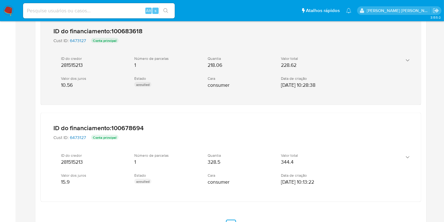
click at [214, 90] on div "ID do credor 281515213 Número de parcelas 1 Quantia 218.06 Valor total 228.62 V…" at bounding box center [224, 72] width 342 height 43
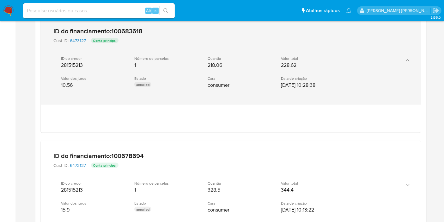
click at [214, 66] on span "218.06" at bounding box center [215, 65] width 15 height 6
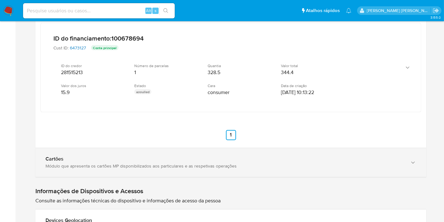
scroll to position [1089, 0]
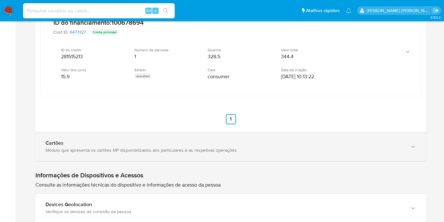
click at [157, 140] on div "Cartões" at bounding box center [225, 143] width 358 height 6
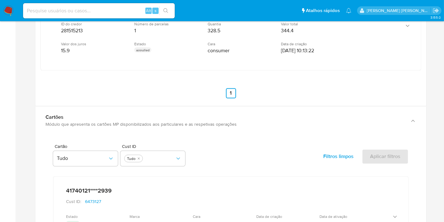
scroll to position [1159, 0]
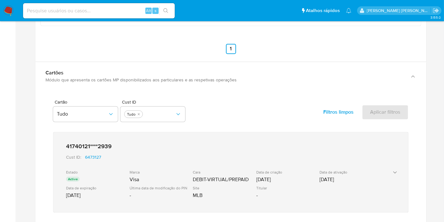
drag, startPoint x: 112, startPoint y: 144, endPoint x: 64, endPoint y: 144, distance: 48.1
click at [64, 144] on div "41740121****2939 Cust ID : 6473127 Estado Active Marca Visa Cara DEBIT-VIRTUAL/…" at bounding box center [225, 172] width 322 height 64
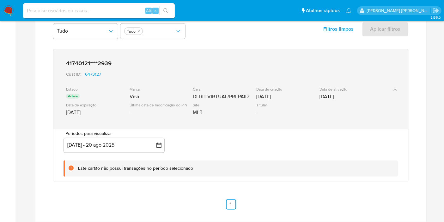
scroll to position [1264, 0]
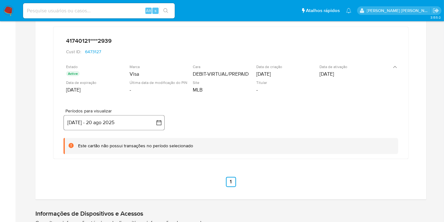
click at [157, 123] on button "[DATE] - 20 ago 2025" at bounding box center [114, 122] width 101 height 15
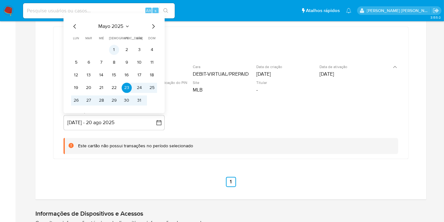
click at [111, 46] on button "1" at bounding box center [114, 50] width 10 height 10
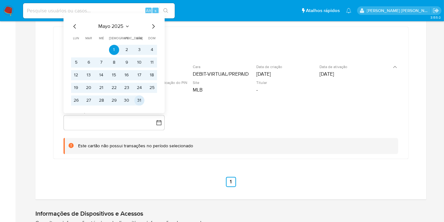
click at [139, 98] on button "31" at bounding box center [139, 100] width 10 height 10
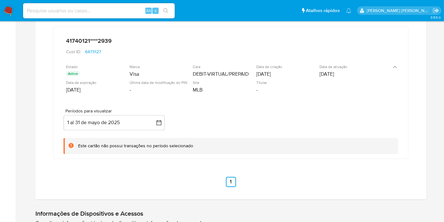
click at [125, 9] on input at bounding box center [99, 11] width 152 height 8
paste input "298939106"
type input "298939106"
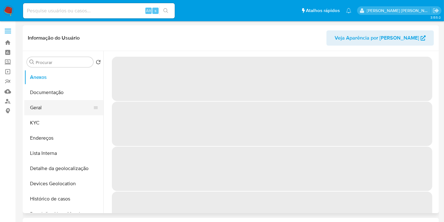
click at [57, 102] on button "Geral" at bounding box center [61, 107] width 74 height 15
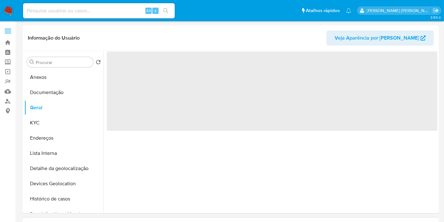
select select "10"
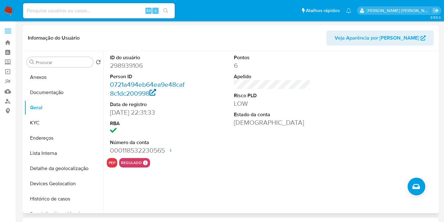
click at [143, 92] on link "0721a494eb64ea9e48caf8c1dc200998" at bounding box center [147, 89] width 75 height 18
click at [133, 14] on input at bounding box center [99, 11] width 152 height 8
paste input "185613168"
type input "185613168"
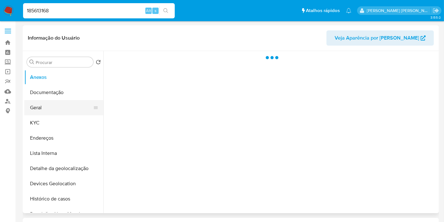
click at [54, 106] on button "Geral" at bounding box center [61, 107] width 74 height 15
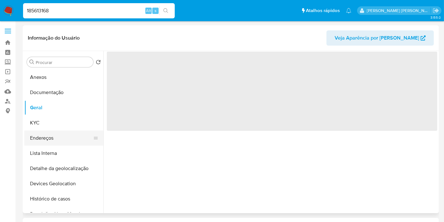
click at [49, 131] on button "Endereços" at bounding box center [61, 137] width 74 height 15
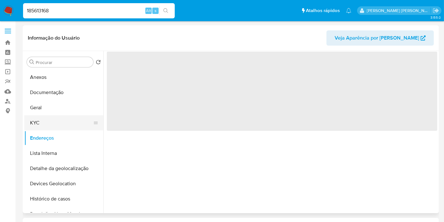
select select "10"
click at [47, 120] on button "KYC" at bounding box center [61, 122] width 74 height 15
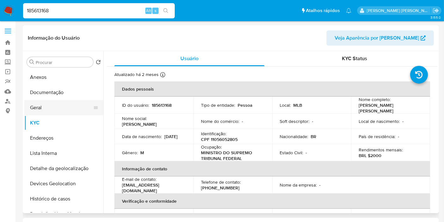
click at [51, 103] on button "Geral" at bounding box center [61, 107] width 74 height 15
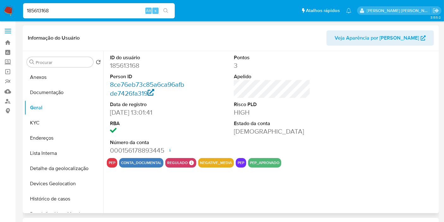
click at [144, 83] on link "8ce76eb73c85a6ca96afbde7426fa319" at bounding box center [147, 89] width 74 height 18
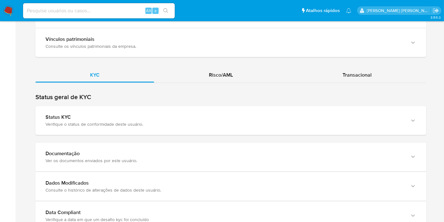
scroll to position [562, 0]
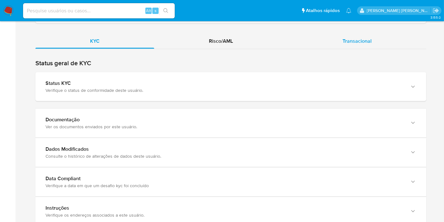
click at [333, 45] on div "Transacional" at bounding box center [357, 41] width 138 height 15
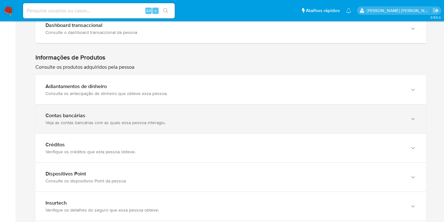
scroll to position [667, 0]
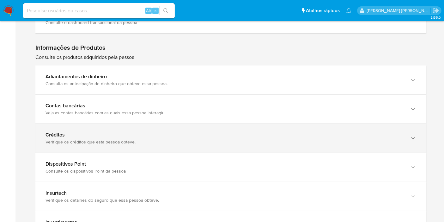
click at [184, 133] on div "Créditos" at bounding box center [225, 135] width 358 height 6
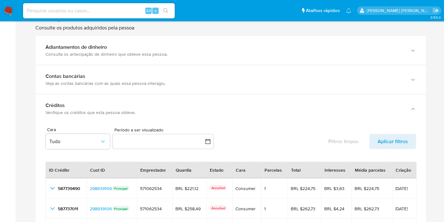
scroll to position [738, 0]
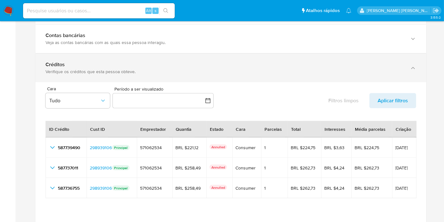
click at [227, 62] on div "Créditos" at bounding box center [225, 64] width 358 height 6
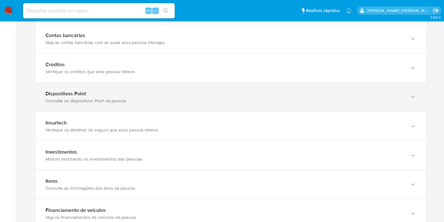
click at [205, 98] on div "Consulte os dispositivos Point da pessoa" at bounding box center [225, 101] width 358 height 6
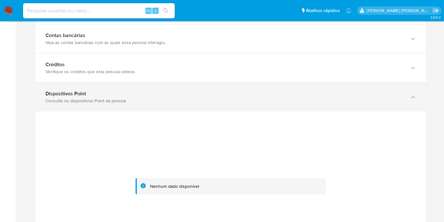
click at [205, 98] on div "Consulte os dispositivos Point da pessoa" at bounding box center [225, 101] width 358 height 6
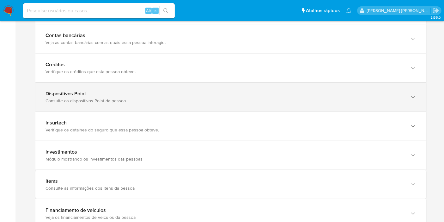
scroll to position [773, 0]
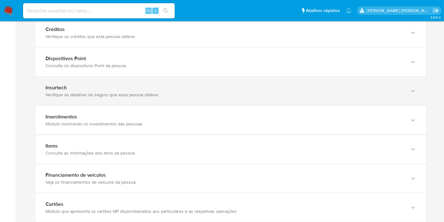
click at [152, 89] on div "Insurtech" at bounding box center [225, 87] width 358 height 6
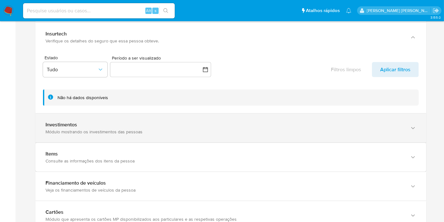
scroll to position [843, 0]
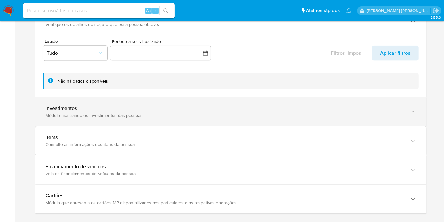
click at [171, 109] on div "Investimentos Módulo mostrando os investimentos das pessoas" at bounding box center [225, 111] width 358 height 13
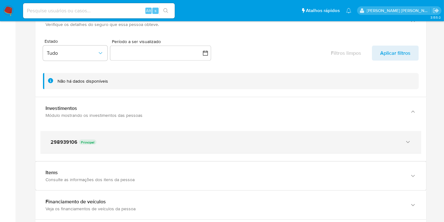
click at [180, 131] on div "298939106 Principal" at bounding box center [230, 142] width 381 height 22
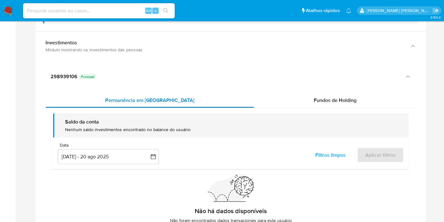
scroll to position [913, 0]
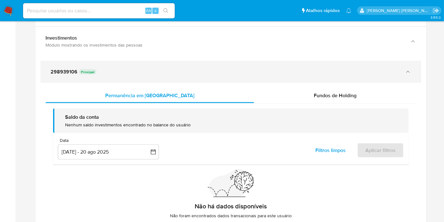
click at [196, 70] on div "298939106 Principal" at bounding box center [225, 72] width 348 height 6
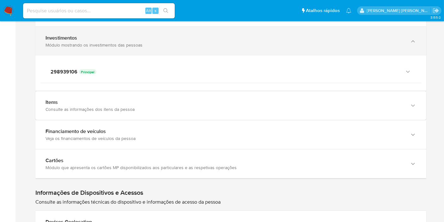
click at [194, 48] on div "Investimentos Módulo mostrando os investimentos das pessoas" at bounding box center [230, 41] width 391 height 29
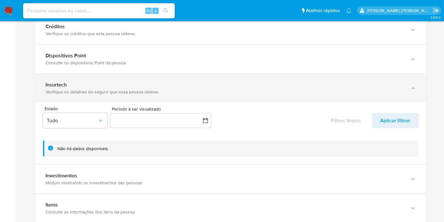
scroll to position [773, 0]
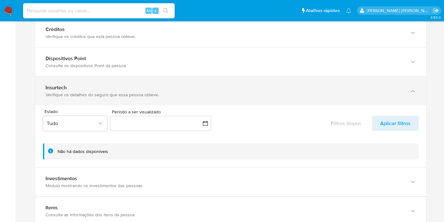
click at [143, 78] on div "Insurtech Verifique os detalhes do seguro que essa pessoa obteve." at bounding box center [230, 91] width 391 height 29
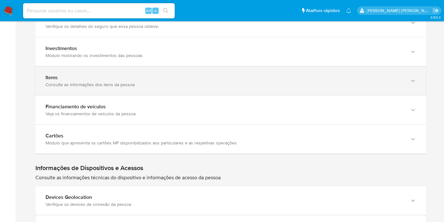
scroll to position [843, 0]
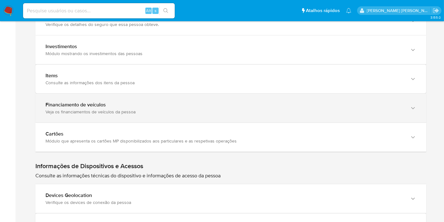
click at [144, 97] on div "Financiamento de veículos Veja os financiamentos de veículos da pessoa" at bounding box center [230, 108] width 391 height 29
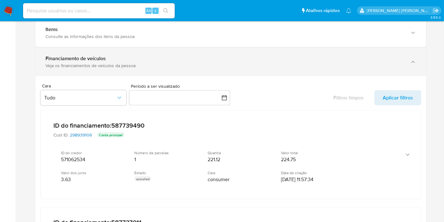
scroll to position [878, 0]
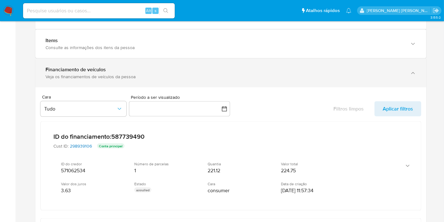
click at [137, 75] on div "Veja os financiamentos de veículos da pessoa" at bounding box center [225, 77] width 358 height 6
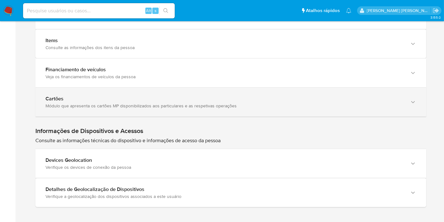
click at [142, 97] on div "Cartões" at bounding box center [225, 98] width 358 height 6
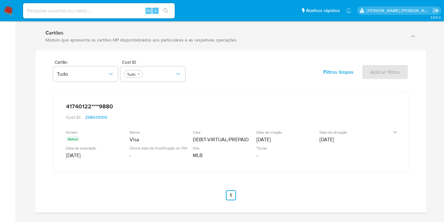
scroll to position [948, 0]
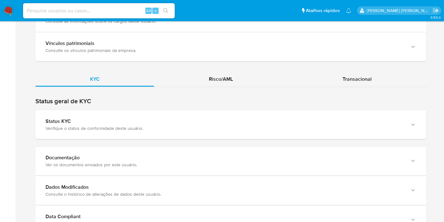
scroll to position [527, 0]
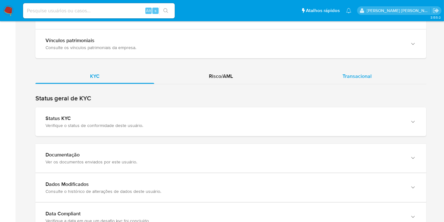
click at [358, 78] on span "Transacional" at bounding box center [357, 75] width 29 height 7
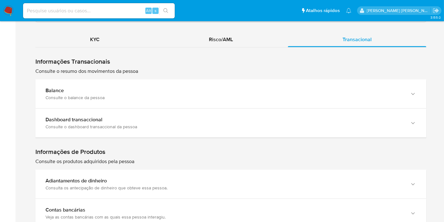
scroll to position [632, 0]
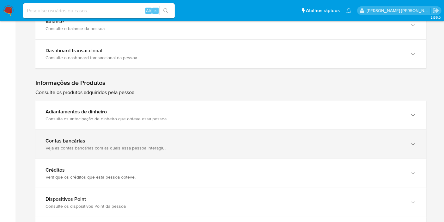
click at [65, 142] on b "Contas bancárias" at bounding box center [66, 140] width 40 height 7
click at [65, 141] on b "Contas bancárias" at bounding box center [66, 140] width 40 height 7
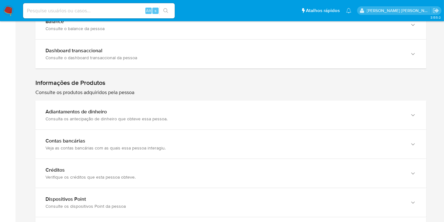
scroll to position [703, 0]
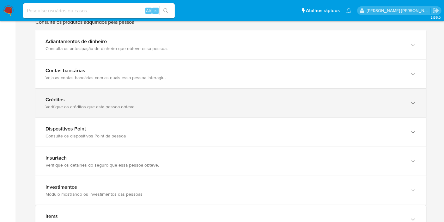
click at [64, 107] on div "Verifique os créditos que esta pessoa obteve." at bounding box center [225, 107] width 358 height 6
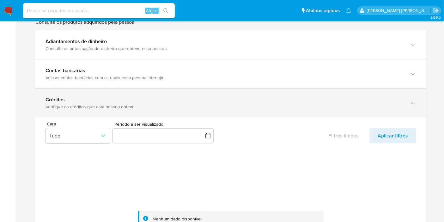
click at [65, 107] on div "Verifique os créditos que esta pessoa obteve." at bounding box center [225, 107] width 358 height 6
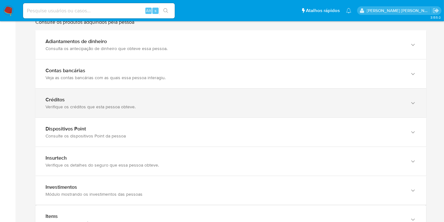
click at [85, 104] on div "Verifique os créditos que esta pessoa obteve." at bounding box center [225, 107] width 358 height 6
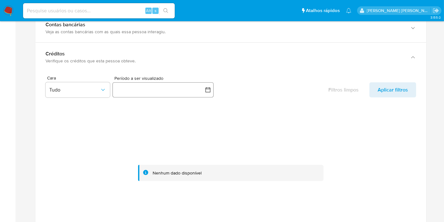
scroll to position [738, 0]
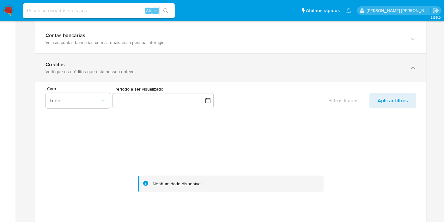
click at [147, 69] on div "Verifique os créditos que esta pessoa obteve." at bounding box center [225, 72] width 358 height 6
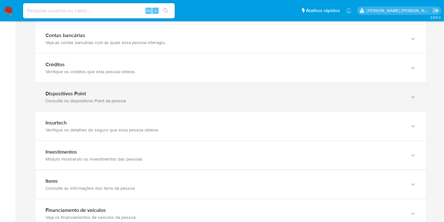
click at [103, 98] on div "Consulte os dispositivos Point da pessoa" at bounding box center [225, 101] width 358 height 6
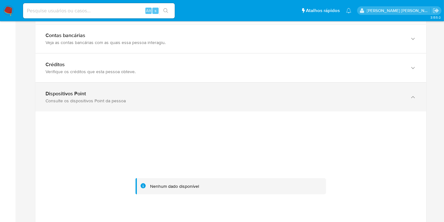
click at [103, 98] on div "Consulte os dispositivos Point da pessoa" at bounding box center [225, 101] width 358 height 6
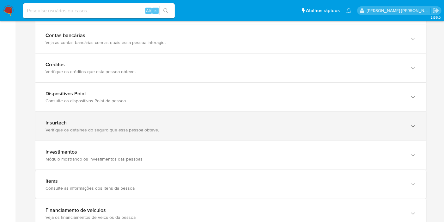
click at [104, 127] on div "Verifique os detalhes do seguro que essa pessoa obteve." at bounding box center [225, 130] width 358 height 6
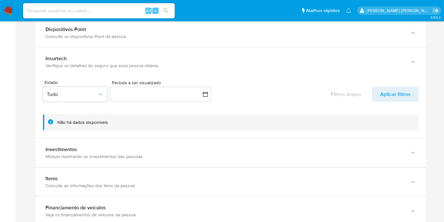
scroll to position [808, 0]
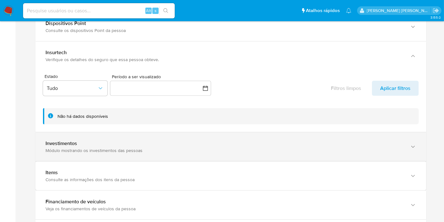
click at [110, 138] on div "Investimentos Módulo mostrando os investimentos das pessoas" at bounding box center [230, 146] width 391 height 29
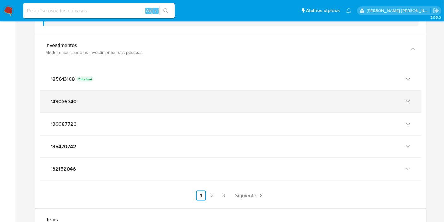
scroll to position [913, 0]
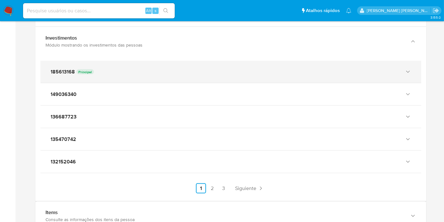
click at [115, 69] on div "185613168 Principal" at bounding box center [225, 72] width 348 height 6
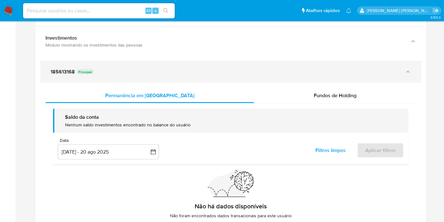
click at [115, 69] on div "185613168 Principal" at bounding box center [225, 72] width 348 height 6
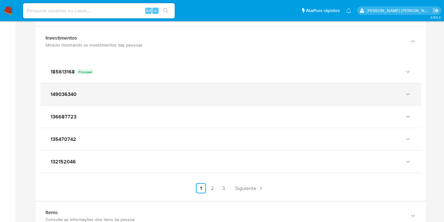
click at [137, 94] on div "149036340" at bounding box center [225, 94] width 348 height 6
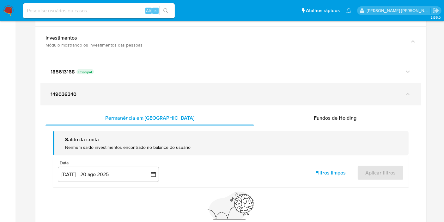
click at [135, 88] on div "149036340" at bounding box center [230, 94] width 381 height 22
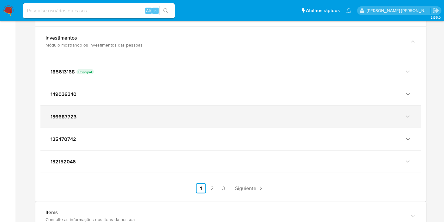
click at [108, 110] on div "136687723" at bounding box center [230, 117] width 381 height 22
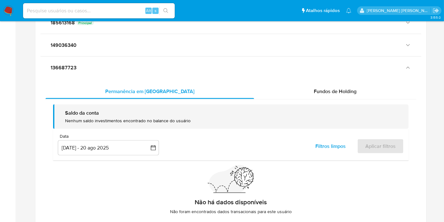
scroll to position [984, 0]
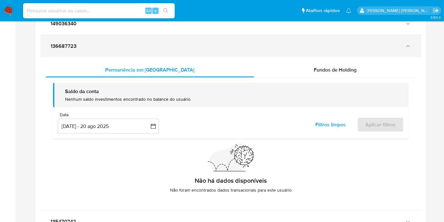
click at [107, 46] on div "136687723" at bounding box center [225, 46] width 348 height 6
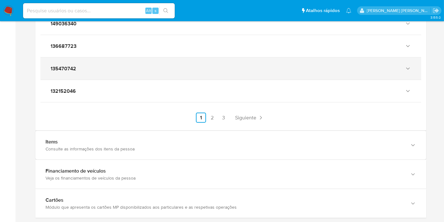
click at [97, 65] on div "135470742" at bounding box center [225, 68] width 348 height 6
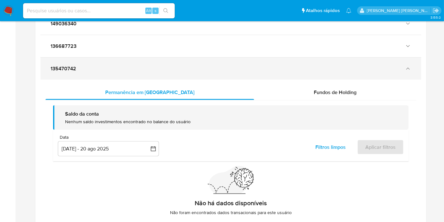
click at [97, 65] on div "135470742" at bounding box center [225, 68] width 348 height 6
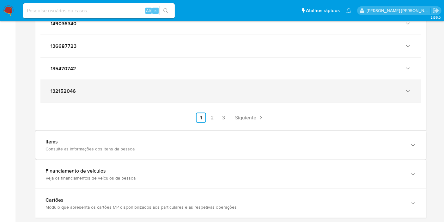
click at [96, 95] on div "132152046" at bounding box center [230, 91] width 381 height 22
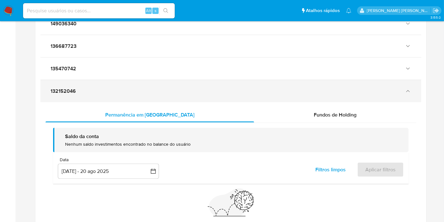
click at [96, 95] on div "132152046" at bounding box center [230, 91] width 381 height 22
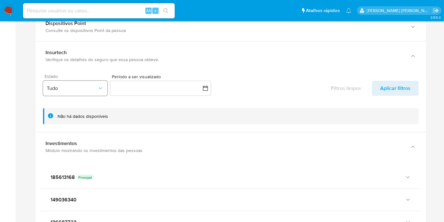
scroll to position [773, 0]
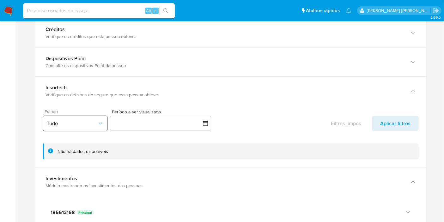
click at [85, 92] on div "Verifique os detalhes do seguro que essa pessoa obteve." at bounding box center [225, 95] width 358 height 6
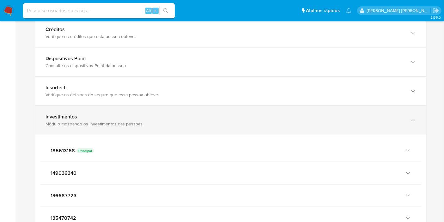
click at [97, 114] on div "Investimentos" at bounding box center [225, 117] width 358 height 6
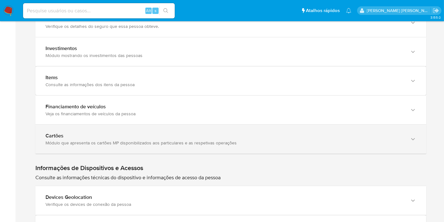
scroll to position [878, 0]
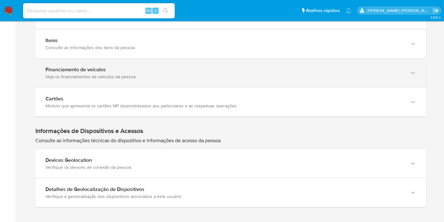
click at [100, 77] on div "Veja os financiamentos de veículos da pessoa" at bounding box center [225, 77] width 358 height 6
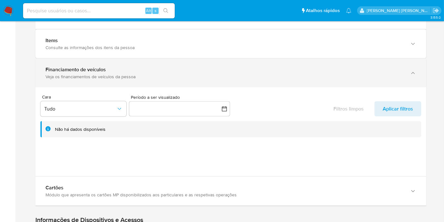
click at [100, 77] on div "Veja os financiamentos de veículos da pessoa" at bounding box center [225, 77] width 358 height 6
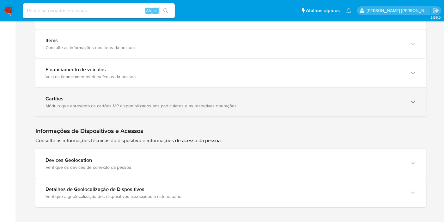
click at [100, 109] on div "Cartões Módulo que apresenta os cartões MP disponibilizados aos particulares e …" at bounding box center [230, 102] width 391 height 29
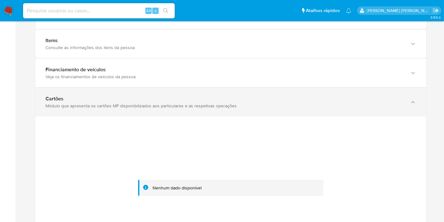
click at [119, 103] on div "Módulo que apresenta os cartões MP disponibilizados aos particulares e as respe…" at bounding box center [225, 106] width 358 height 6
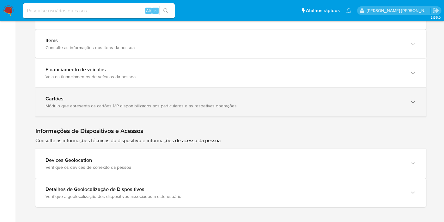
click at [124, 95] on div "Cartões" at bounding box center [225, 98] width 358 height 6
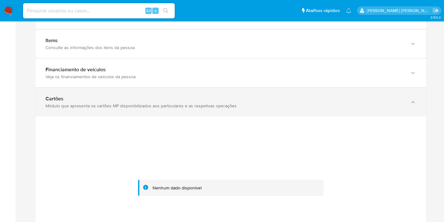
click at [126, 92] on div "Cartões Módulo que apresenta os cartões MP disponibilizados aos particulares e …" at bounding box center [230, 102] width 391 height 29
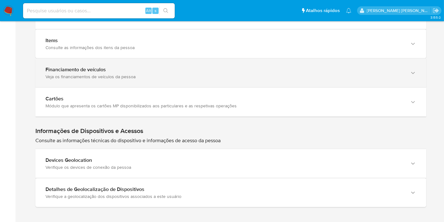
click at [116, 67] on div "Financiamento de veículos" at bounding box center [225, 69] width 358 height 6
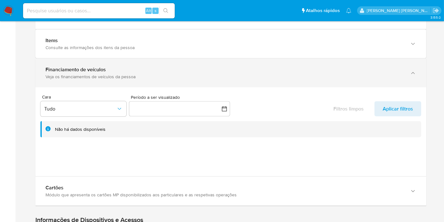
click at [116, 67] on div "Financiamento de veículos" at bounding box center [225, 69] width 358 height 6
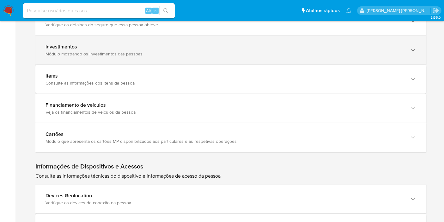
scroll to position [808, 0]
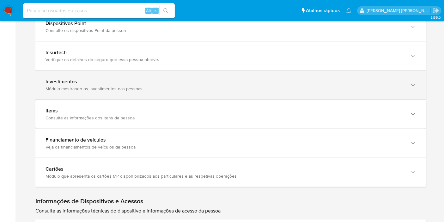
click at [108, 87] on div "Módulo mostrando os investimentos das pessoas" at bounding box center [225, 89] width 358 height 6
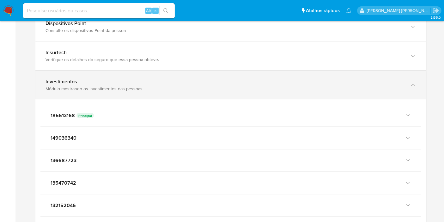
click at [108, 87] on div "Módulo mostrando os investimentos das pessoas" at bounding box center [225, 89] width 358 height 6
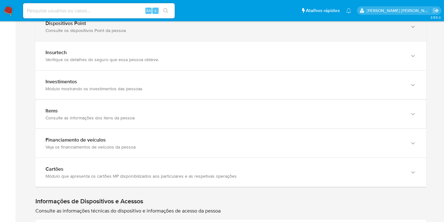
click at [135, 34] on div "Dispositivos Point Consulte os dispositivos Point da pessoa" at bounding box center [230, 26] width 391 height 29
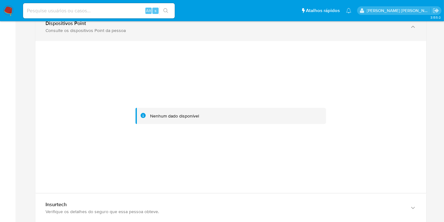
click at [135, 34] on div "Dispositivos Point Consulte os dispositivos Point da pessoa" at bounding box center [230, 26] width 391 height 29
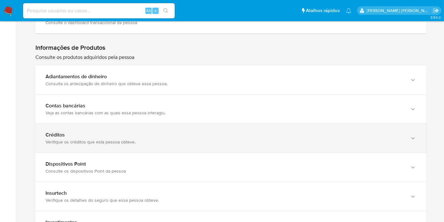
click at [134, 132] on div "Créditos" at bounding box center [225, 135] width 358 height 6
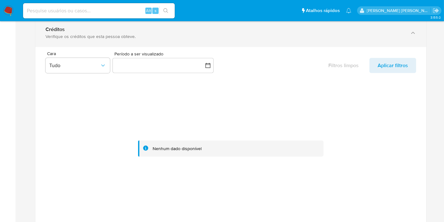
scroll to position [703, 0]
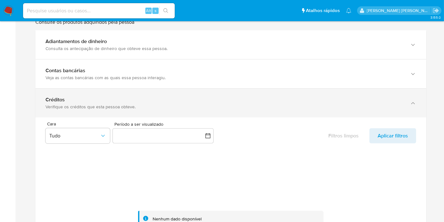
click at [196, 104] on div "Verifique os créditos que esta pessoa obteve." at bounding box center [225, 107] width 358 height 6
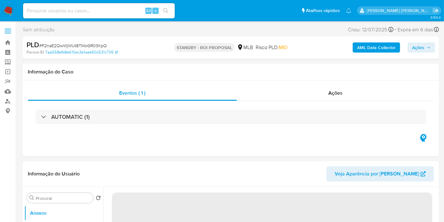
select select "10"
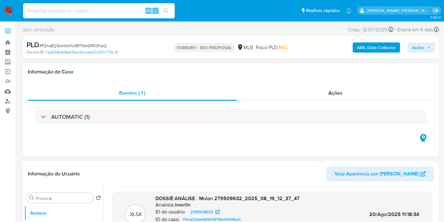
click at [111, 11] on input at bounding box center [99, 11] width 152 height 8
paste input "uMq1NegzFllsRP0HyFjdqqvC"
type input "uMq1NegzFllsRP0HyFjdqqvC"
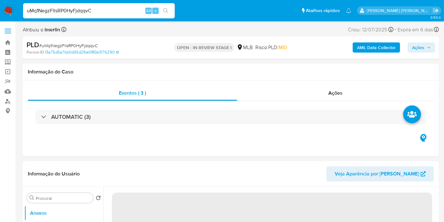
select select "10"
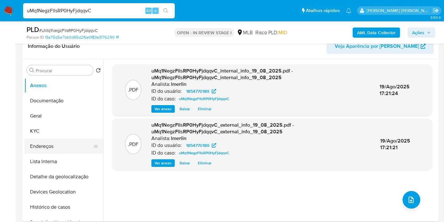
scroll to position [105, 0]
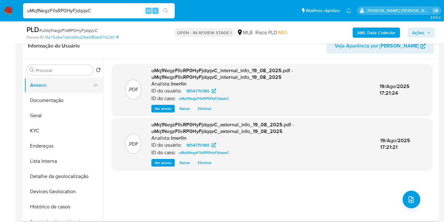
drag, startPoint x: 64, startPoint y: 128, endPoint x: 91, endPoint y: 87, distance: 48.5
click at [65, 128] on button "KYC" at bounding box center [63, 130] width 79 height 15
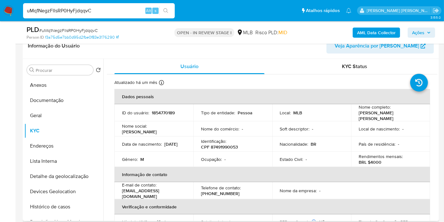
click at [228, 145] on p "CPF 87491990053" at bounding box center [219, 147] width 37 height 6
copy p "87491990053"
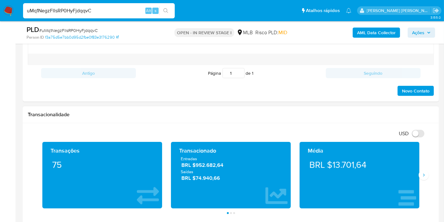
scroll to position [421, 0]
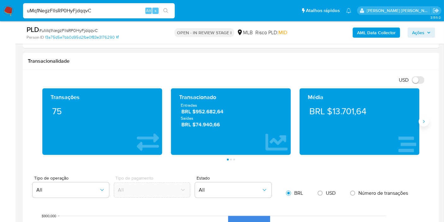
click at [425, 122] on icon "Siguiente" at bounding box center [423, 121] width 5 height 5
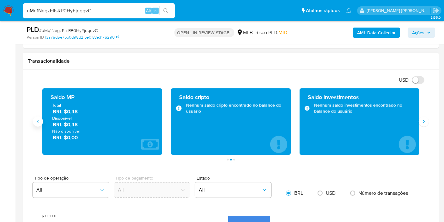
click at [37, 119] on icon "Anterior" at bounding box center [37, 121] width 5 height 5
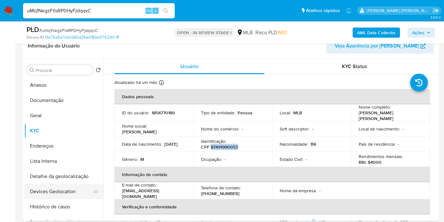
scroll to position [35, 0]
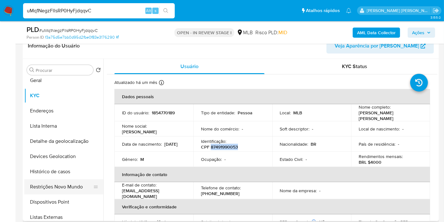
click at [68, 191] on button "Restrições Novo Mundo" at bounding box center [61, 186] width 74 height 15
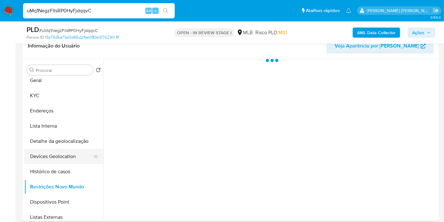
scroll to position [0, 0]
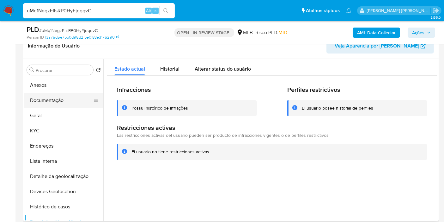
click at [39, 103] on button "Documentação" at bounding box center [61, 100] width 74 height 15
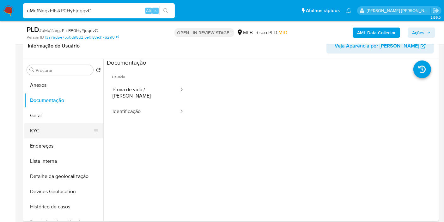
click at [54, 127] on button "KYC" at bounding box center [61, 130] width 74 height 15
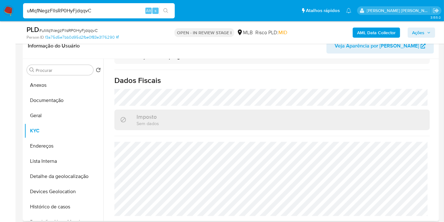
scroll to position [287, 0]
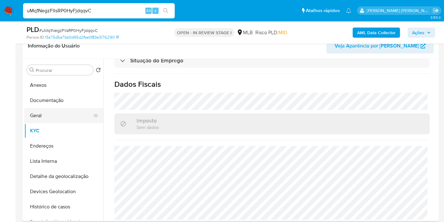
click at [52, 109] on button "Geral" at bounding box center [61, 115] width 74 height 15
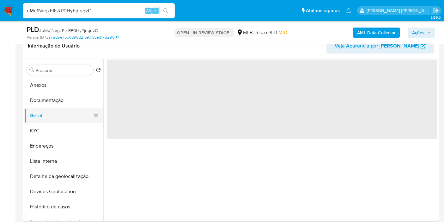
scroll to position [0, 0]
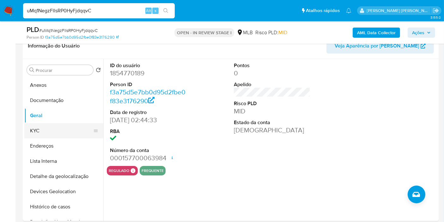
click at [61, 132] on button "KYC" at bounding box center [61, 130] width 74 height 15
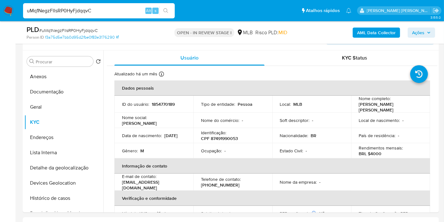
scroll to position [113, 0]
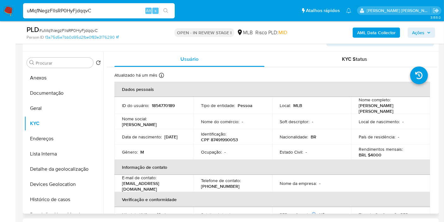
drag, startPoint x: 438, startPoint y: 72, endPoint x: 437, endPoint y: 77, distance: 5.1
click at [437, 77] on div "Procurar Retornar ao pedido padrão Anexos Documentação Geral KYC Endereços List…" at bounding box center [231, 133] width 416 height 162
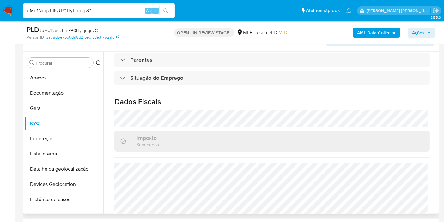
scroll to position [287, 0]
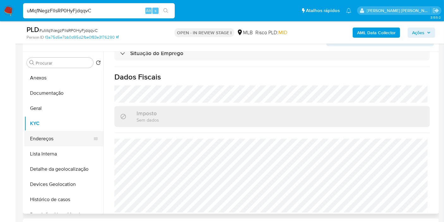
click at [48, 137] on button "Endereços" at bounding box center [61, 138] width 74 height 15
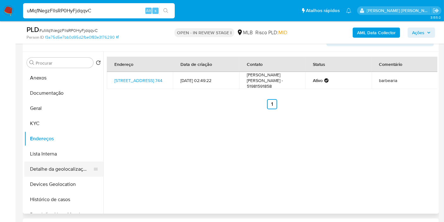
click at [64, 172] on button "Detalhe da geolocalização" at bounding box center [61, 168] width 74 height 15
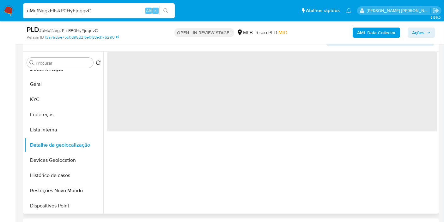
scroll to position [35, 0]
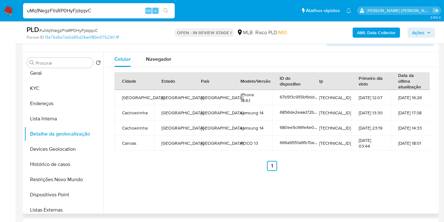
click at [159, 67] on div "Cidade Estado País Modelo/Versão ID do dispositivo Ip Primeiro dia visto Data d…" at bounding box center [272, 121] width 331 height 109
click at [159, 57] on span "Navegador" at bounding box center [158, 58] width 25 height 7
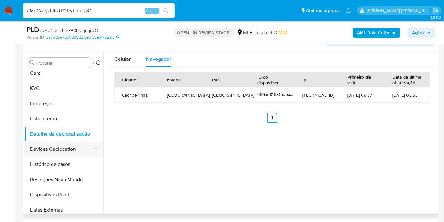
click at [61, 152] on button "Devices Geolocation" at bounding box center [61, 148] width 74 height 15
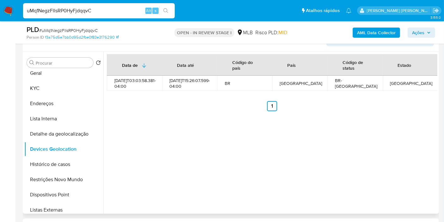
click at [425, 164] on div "Data de Data até Código do país País Código de status Estado 2024-06-13T03:03:5…" at bounding box center [270, 133] width 334 height 162
click at [45, 180] on button "Restrições Novo Mundo" at bounding box center [61, 179] width 74 height 15
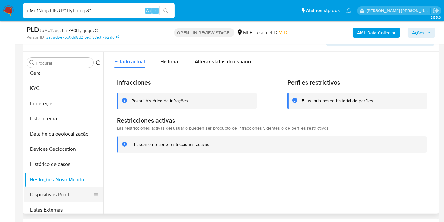
click at [56, 196] on button "Dispositivos Point" at bounding box center [61, 194] width 74 height 15
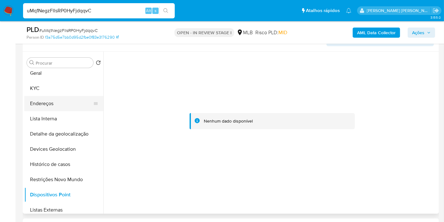
click at [64, 102] on button "Endereços" at bounding box center [61, 103] width 74 height 15
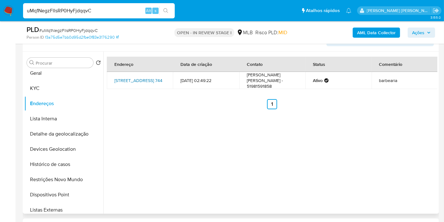
click at [139, 77] on link "Rua Atlântida 744, Cachoeirinha, Rio Grande Do Sul, 94970680, Brasil 744" at bounding box center [138, 80] width 48 height 6
click at [37, 92] on button "KYC" at bounding box center [61, 88] width 74 height 15
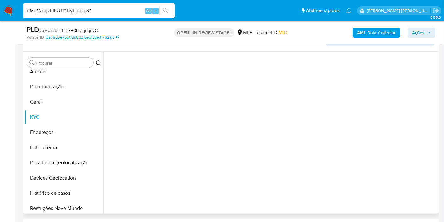
scroll to position [0, 0]
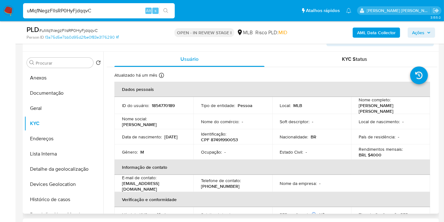
click at [227, 131] on div "Identificação : CPF 87491990053" at bounding box center [233, 136] width 64 height 11
click at [230, 137] on p "CPF 87491990053" at bounding box center [219, 140] width 37 height 6
copy p "87491990053"
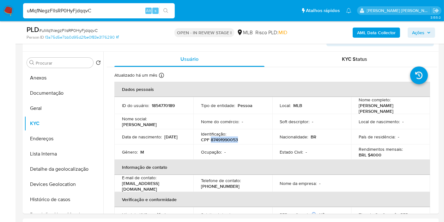
copy p "87491990053"
click at [384, 108] on p "[PERSON_NAME]" at bounding box center [389, 107] width 61 height 11
click at [403, 106] on div "Nome completo : Joao Vitor Morais Silva" at bounding box center [391, 105] width 64 height 17
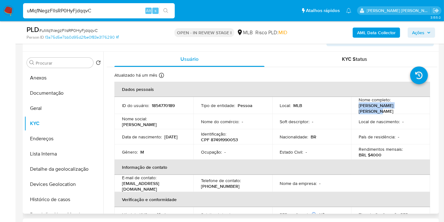
drag, startPoint x: 404, startPoint y: 107, endPoint x: 358, endPoint y: 108, distance: 46.2
click at [359, 108] on div "Nome completo : Joao Vitor Morais Silva" at bounding box center [391, 105] width 64 height 17
copy p "[PERSON_NAME]"
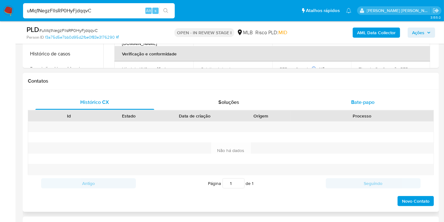
scroll to position [218, 0]
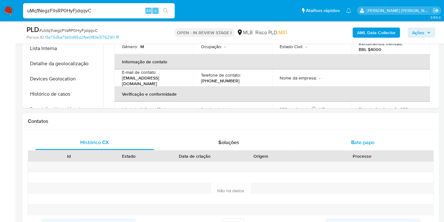
click at [353, 136] on div "Bate-papo" at bounding box center [363, 142] width 119 height 15
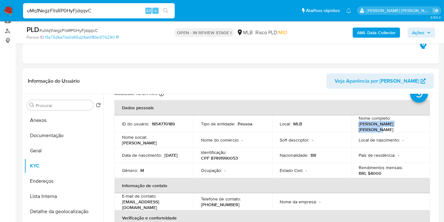
scroll to position [35, 0]
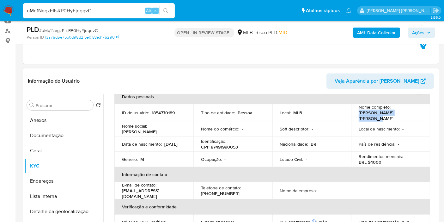
drag, startPoint x: 55, startPoint y: 118, endPoint x: 57, endPoint y: 111, distance: 7.6
click at [55, 119] on button "Anexos" at bounding box center [63, 120] width 79 height 15
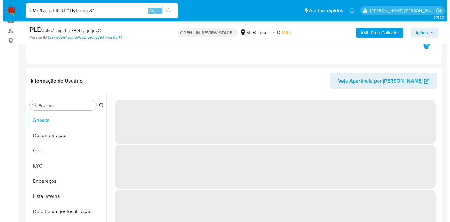
scroll to position [105, 0]
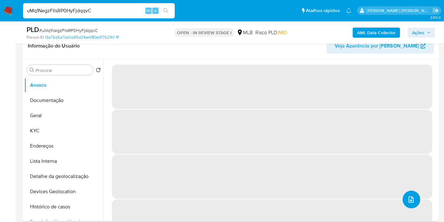
click at [409, 199] on icon "upload-file" at bounding box center [411, 199] width 5 height 6
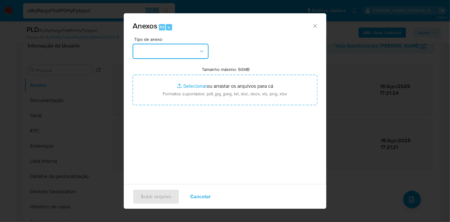
click at [172, 50] on button "button" at bounding box center [170, 51] width 76 height 15
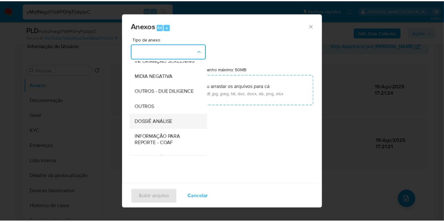
scroll to position [70, 0]
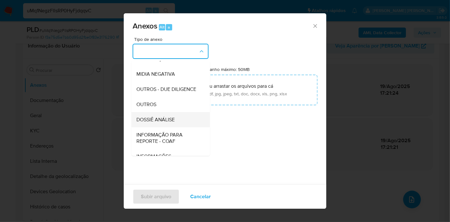
click at [173, 123] on span "DOSSIÊ ANÁLISE" at bounding box center [155, 119] width 38 height 6
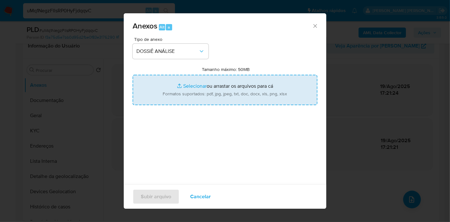
click at [189, 83] on input "Tamanho máximo: 50MB Selecionar arquivos" at bounding box center [224, 90] width 185 height 30
type input "C:\fakepath\SAR - XXXX - CPF 87491990053 - JOAO VITOR MORAIS SILVA.pdf"
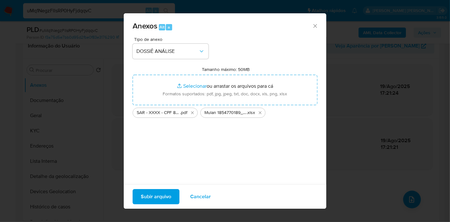
click at [151, 196] on span "Subir arquivo" at bounding box center [156, 196] width 30 height 14
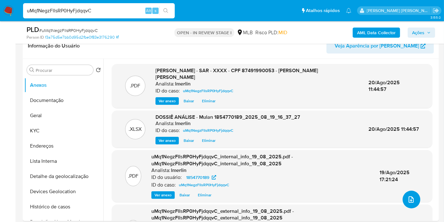
scroll to position [0, 0]
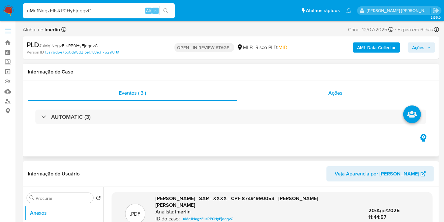
click at [353, 91] on div "Ações" at bounding box center [335, 92] width 197 height 15
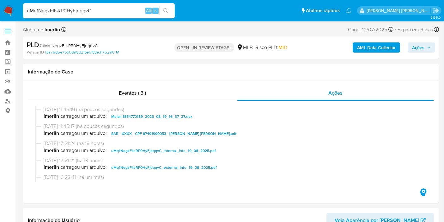
click at [430, 48] on icon "button" at bounding box center [429, 48] width 4 height 4
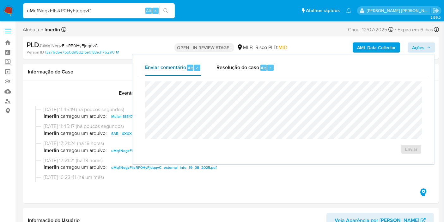
click at [207, 59] on button "Enviar comentário Alt c" at bounding box center [173, 67] width 71 height 16
click at [234, 74] on div "Resolução do caso Alt r" at bounding box center [246, 67] width 58 height 16
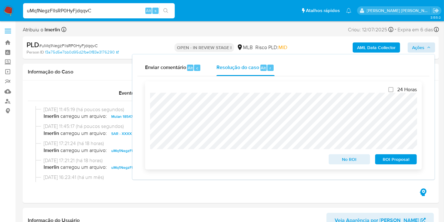
click at [405, 160] on span "ROI Proposal" at bounding box center [396, 159] width 33 height 9
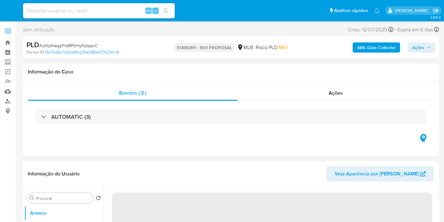
select select "10"
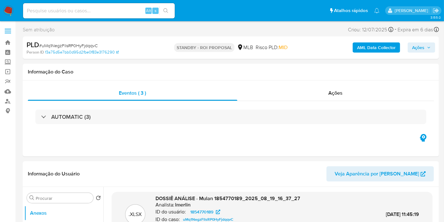
click at [112, 9] on input at bounding box center [99, 11] width 152 height 8
paste input "lIJxZxq06r77J1eT0LKMamxk"
type input "lIJxZxq06r77J1eT0LKMamxk"
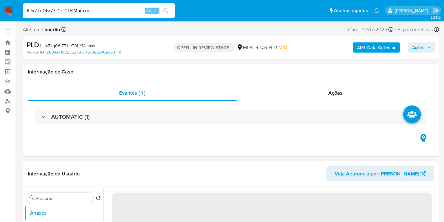
select select "10"
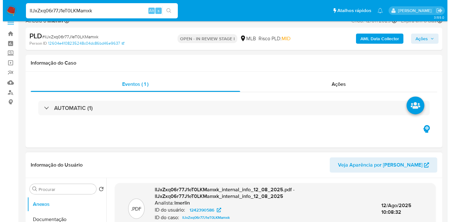
scroll to position [105, 0]
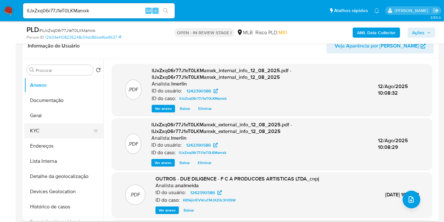
click at [69, 130] on button "KYC" at bounding box center [61, 130] width 74 height 15
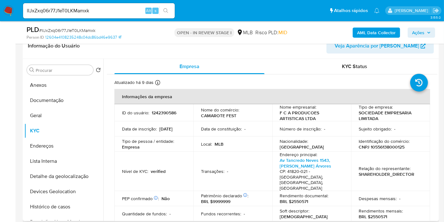
click at [386, 147] on p "CNPJ 10556138000125" at bounding box center [382, 147] width 46 height 6
copy p "10556138000125"
click at [54, 206] on button "Histórico de casos" at bounding box center [61, 206] width 74 height 15
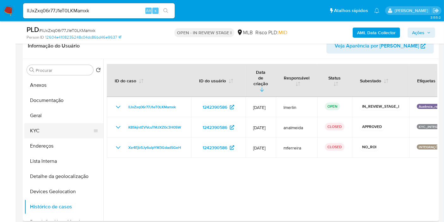
click at [60, 125] on button "KYC" at bounding box center [61, 130] width 74 height 15
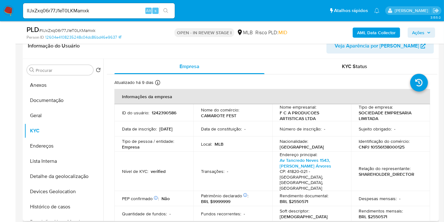
click at [387, 145] on p "CNPJ 10556138000125" at bounding box center [382, 147] width 46 height 6
copy p "10556138000125"
click at [378, 30] on b "AML Data Collector" at bounding box center [376, 33] width 39 height 10
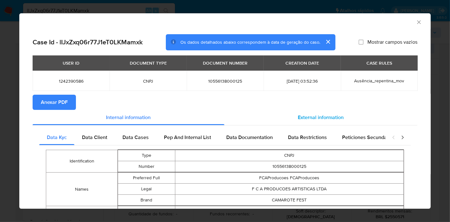
click at [334, 117] on span "External information" at bounding box center [321, 117] width 46 height 7
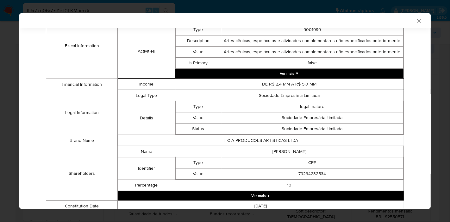
scroll to position [283, 0]
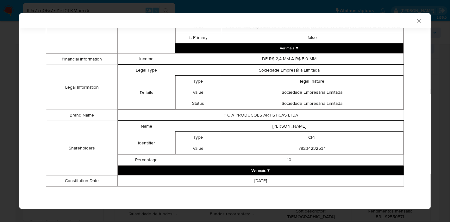
click at [274, 169] on button "Ver mais ▼" at bounding box center [261, 169] width 286 height 9
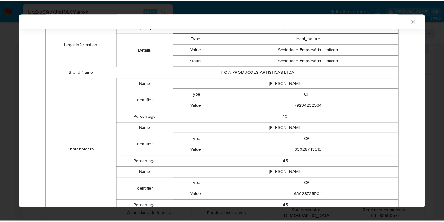
scroll to position [372, 0]
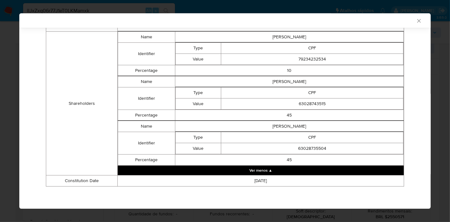
click at [304, 36] on td "[PERSON_NAME]" at bounding box center [289, 37] width 228 height 11
copy td "[PERSON_NAME]"
click at [281, 81] on td "[PERSON_NAME]" at bounding box center [289, 81] width 228 height 11
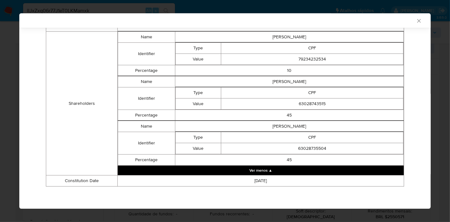
click at [281, 81] on td "[PERSON_NAME]" at bounding box center [289, 81] width 228 height 11
copy td "[PERSON_NAME]"
click at [292, 128] on td "[PERSON_NAME]" at bounding box center [289, 126] width 228 height 11
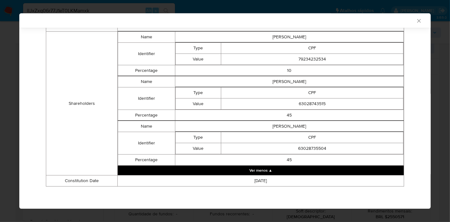
click at [292, 128] on td "[PERSON_NAME]" at bounding box center [289, 126] width 228 height 11
click at [291, 127] on td "[PERSON_NAME]" at bounding box center [289, 126] width 228 height 11
click at [301, 61] on td "79234232534" at bounding box center [312, 59] width 182 height 11
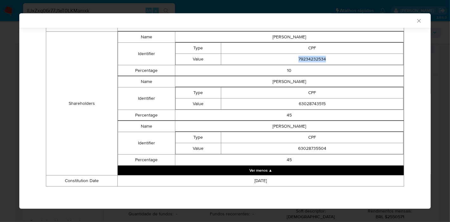
click at [301, 61] on td "79234232534" at bounding box center [312, 59] width 182 height 11
copy td "79234232534"
click at [304, 100] on td "63028743515" at bounding box center [312, 103] width 182 height 11
copy td "63028743515"
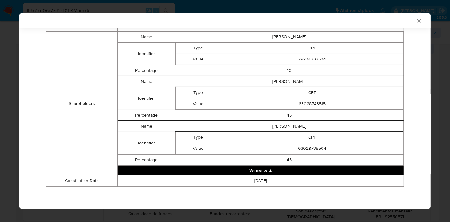
click at [295, 147] on td "63028735504" at bounding box center [312, 148] width 182 height 11
copy td "63028735504"
click at [417, 20] on icon "Fechar a janela" at bounding box center [418, 20] width 3 height 3
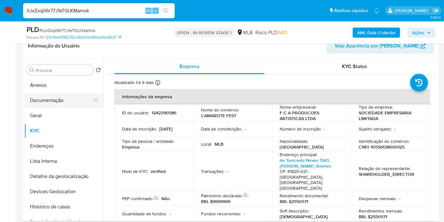
click at [60, 107] on button "Documentação" at bounding box center [61, 100] width 74 height 15
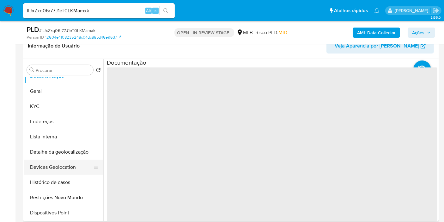
scroll to position [35, 0]
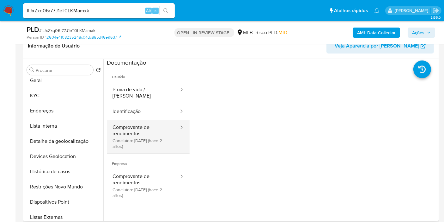
click at [155, 136] on button "Comprovante de rendimentos Concluído: [DATE] (hace 2 años)" at bounding box center [143, 137] width 73 height 34
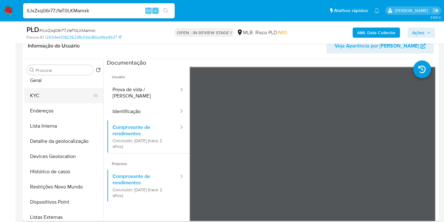
click at [57, 95] on button "KYC" at bounding box center [61, 95] width 74 height 15
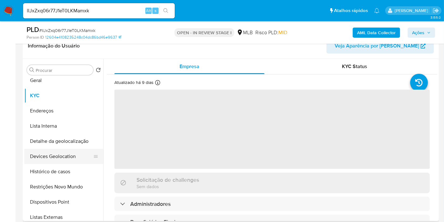
scroll to position [0, 0]
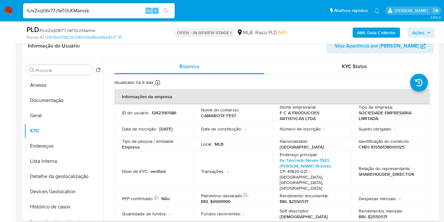
click at [375, 213] on p "BRL $2550571" at bounding box center [373, 216] width 28 height 6
copy p "2550571"
click at [51, 102] on button "Documentação" at bounding box center [61, 100] width 74 height 15
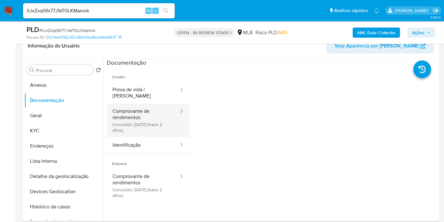
click at [157, 115] on button "Comprovante de rendimentos Concluído: [DATE] (hace 2 años)" at bounding box center [143, 120] width 73 height 34
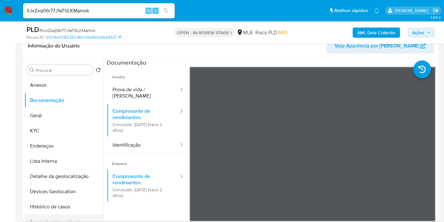
scroll to position [35, 0]
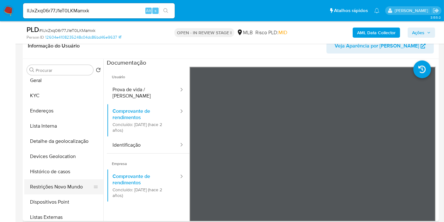
click at [68, 183] on button "Restrições Novo Mundo" at bounding box center [61, 186] width 74 height 15
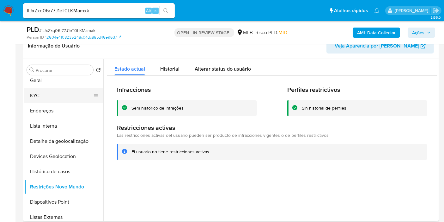
click at [78, 93] on button "KYC" at bounding box center [61, 95] width 74 height 15
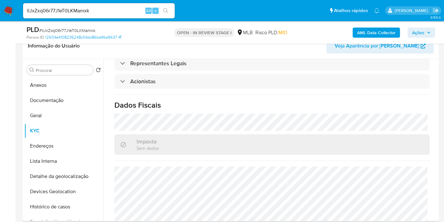
scroll to position [389, 0]
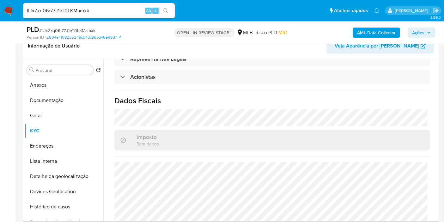
drag, startPoint x: 43, startPoint y: 120, endPoint x: 296, endPoint y: 150, distance: 255.1
click at [43, 120] on button "Geral" at bounding box center [63, 115] width 79 height 15
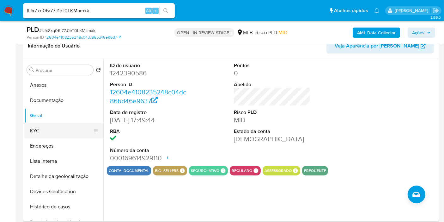
click at [54, 132] on button "KYC" at bounding box center [61, 130] width 74 height 15
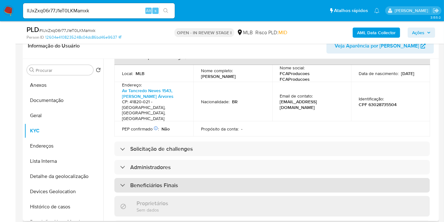
scroll to position [260, 0]
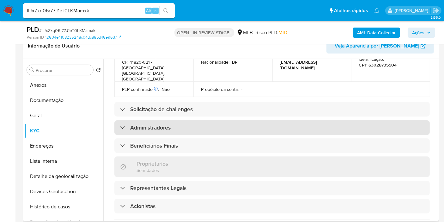
click at [205, 120] on div "Administradores" at bounding box center [272, 127] width 316 height 15
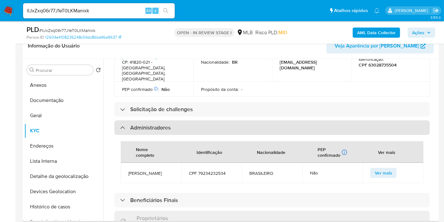
click at [199, 120] on div "Administradores" at bounding box center [272, 127] width 316 height 15
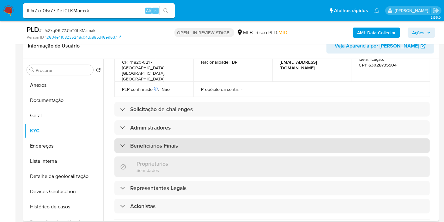
click at [191, 138] on div "Beneficiários Finais" at bounding box center [272, 145] width 316 height 15
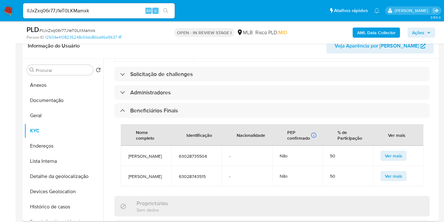
scroll to position [5, 0]
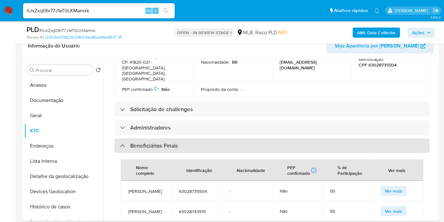
click at [200, 138] on div "Beneficiários Finais" at bounding box center [272, 145] width 316 height 15
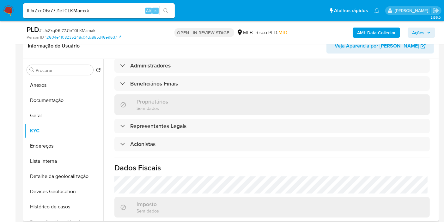
scroll to position [389, 0]
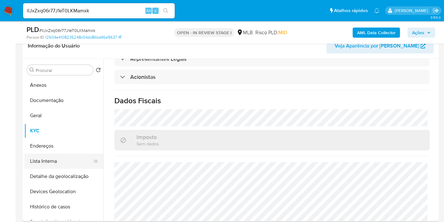
click at [63, 153] on button "Lista Interna" at bounding box center [61, 160] width 74 height 15
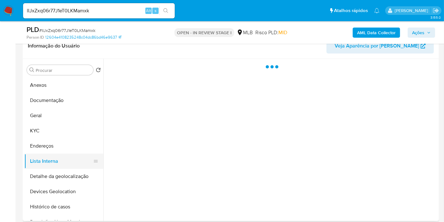
scroll to position [0, 0]
click at [63, 150] on button "Endereços" at bounding box center [61, 145] width 74 height 15
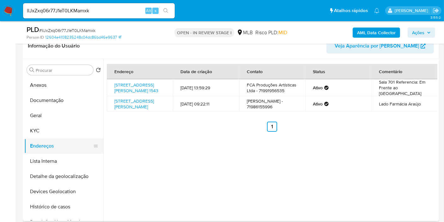
drag, startPoint x: 73, startPoint y: 175, endPoint x: 76, endPoint y: 151, distance: 24.5
click at [73, 175] on button "Detalhe da geolocalização" at bounding box center [63, 176] width 79 height 15
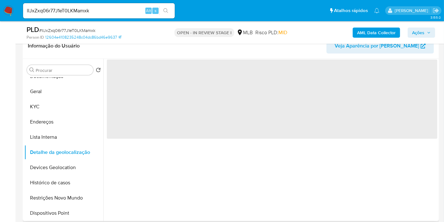
scroll to position [35, 0]
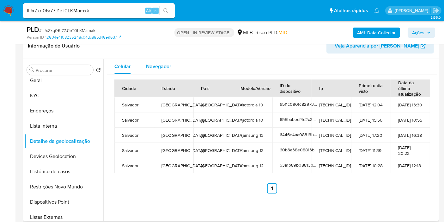
click at [154, 64] on span "Navegador" at bounding box center [158, 66] width 25 height 7
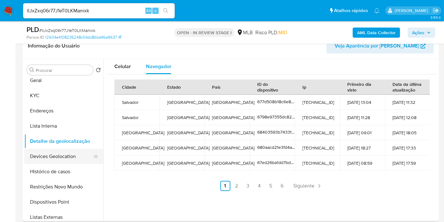
click at [51, 156] on button "Devices Geolocation" at bounding box center [61, 156] width 74 height 15
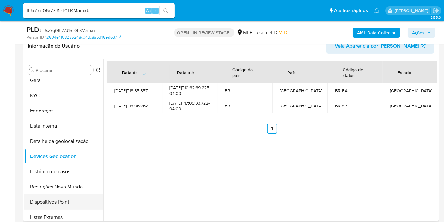
click at [58, 194] on button "Dispositivos Point" at bounding box center [61, 201] width 74 height 15
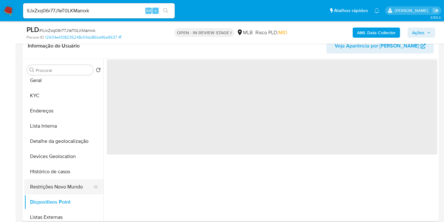
click at [58, 190] on button "Restrições Novo Mundo" at bounding box center [61, 186] width 74 height 15
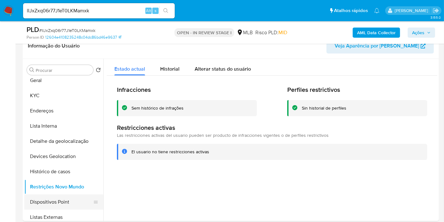
click at [57, 202] on button "Dispositivos Point" at bounding box center [61, 201] width 74 height 15
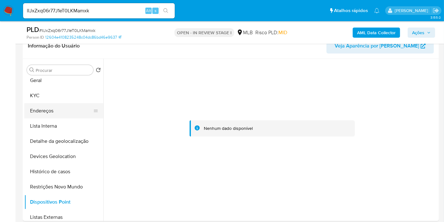
click at [68, 111] on button "Endereços" at bounding box center [61, 110] width 74 height 15
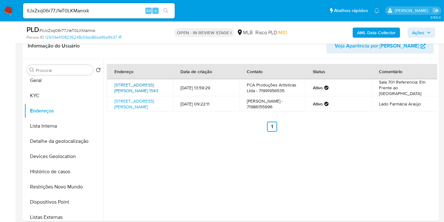
click at [136, 83] on link "[STREET_ADDRESS][PERSON_NAME] 1543" at bounding box center [136, 88] width 44 height 12
click at [78, 90] on button "KYC" at bounding box center [61, 95] width 74 height 15
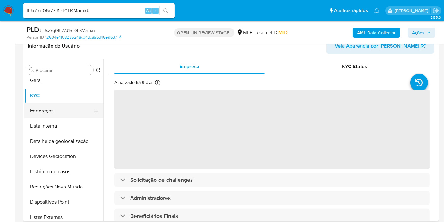
scroll to position [0, 0]
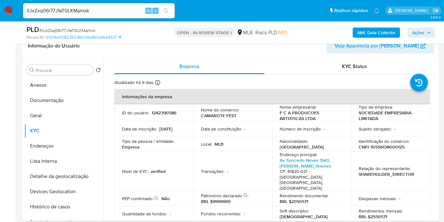
click at [393, 146] on p "CNPJ 10556138000125" at bounding box center [382, 147] width 46 height 6
copy p "10556138000125"
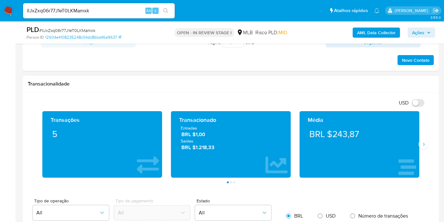
scroll to position [562, 0]
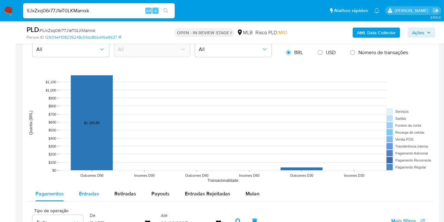
click at [83, 194] on span "Entradas" at bounding box center [89, 193] width 20 height 7
select select "10"
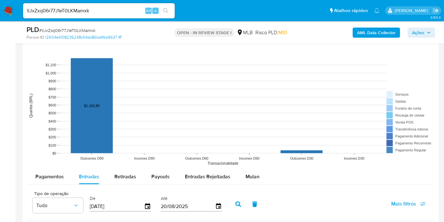
scroll to position [703, 0]
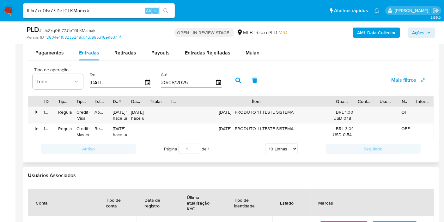
drag, startPoint x: 287, startPoint y: 101, endPoint x: 287, endPoint y: 90, distance: 10.8
click at [395, 101] on div "ID Tipo de operação Tipo / Método Estado Data de criação Data de aprovação Titu…" at bounding box center [231, 101] width 406 height 11
click at [150, 81] on icon "button" at bounding box center [147, 82] width 11 height 11
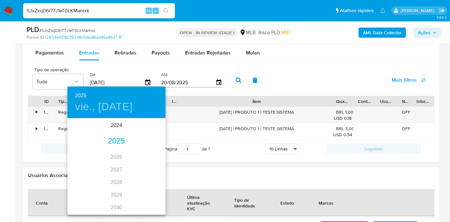
click at [113, 139] on div "2025" at bounding box center [116, 141] width 98 height 13
click at [82, 136] on div "ene." at bounding box center [83, 131] width 33 height 24
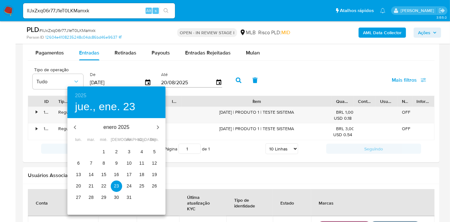
click at [102, 150] on p "1" at bounding box center [103, 151] width 3 height 6
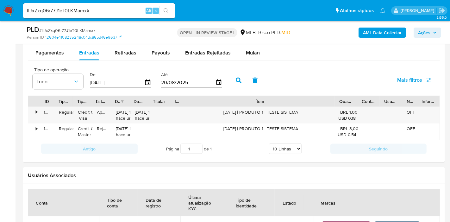
type input "[DATE]"
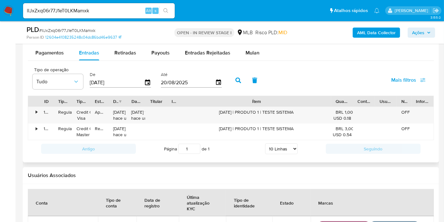
click at [230, 76] on button "button" at bounding box center [238, 80] width 16 height 15
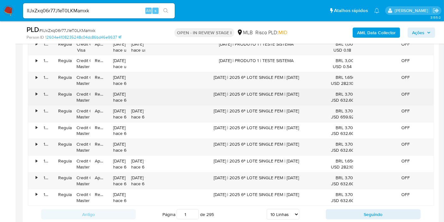
scroll to position [773, 0]
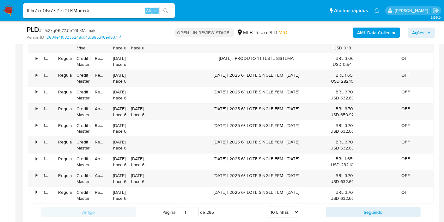
click at [335, 203] on div "Antigo Página 1 de 295 5 Linhas 10 Linhas 20 Linhas 25 Linhas 50 Linhas 100 Lin…" at bounding box center [231, 211] width 406 height 17
click at [349, 211] on button "Seguindo" at bounding box center [373, 212] width 95 height 10
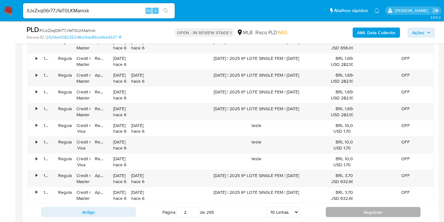
click at [336, 207] on button "Seguindo" at bounding box center [373, 212] width 95 height 10
type input "3"
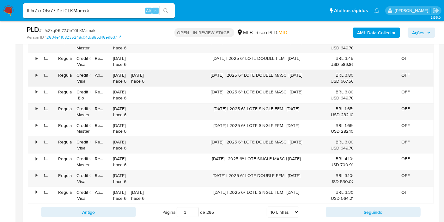
drag, startPoint x: 194, startPoint y: 70, endPoint x: 264, endPoint y: 78, distance: 70.0
click at [280, 74] on div "[DATE] | 2025 6º LOTE DOUBLE MASC | [DATE]" at bounding box center [257, 78] width 150 height 16
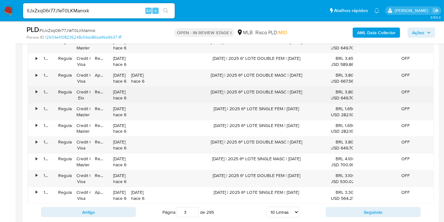
drag, startPoint x: 219, startPoint y: 91, endPoint x: 270, endPoint y: 92, distance: 50.9
click at [270, 92] on div "[DATE] | 2025 6º LOTE DOUBLE MASC | [DATE]" at bounding box center [257, 95] width 150 height 16
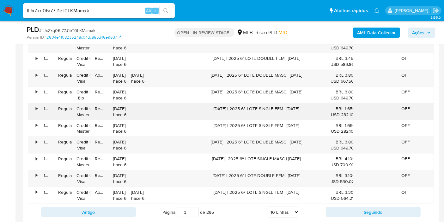
drag, startPoint x: 266, startPoint y: 111, endPoint x: 283, endPoint y: 111, distance: 17.1
click at [283, 111] on div "[DATE] | 2025 6º LOTE SINGLE FEM | [DATE]" at bounding box center [257, 111] width 150 height 16
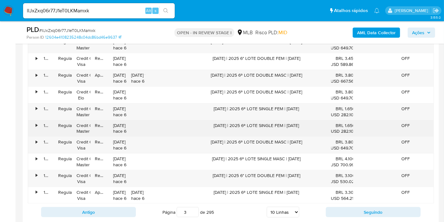
drag, startPoint x: 227, startPoint y: 123, endPoint x: 263, endPoint y: 129, distance: 36.9
click at [256, 127] on div "[DATE] | 2025 6º LOTE SINGLE FEM | [DATE]" at bounding box center [257, 128] width 150 height 16
click at [236, 125] on div "[DATE] | 2025 6º LOTE SINGLE FEM | [DATE]" at bounding box center [257, 128] width 150 height 16
click at [236, 124] on div "[DATE] | 2025 6º LOTE SINGLE FEM | [DATE]" at bounding box center [257, 128] width 150 height 16
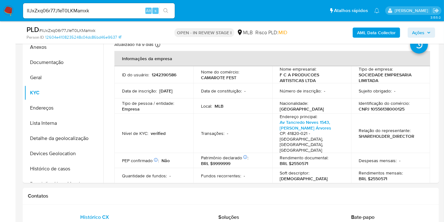
scroll to position [105, 0]
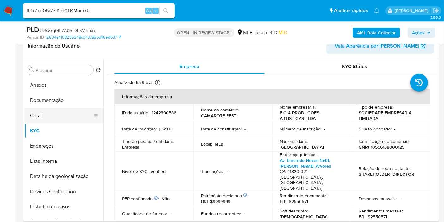
click at [54, 110] on button "Geral" at bounding box center [61, 115] width 74 height 15
